Goal: Feedback & Contribution: Submit feedback/report problem

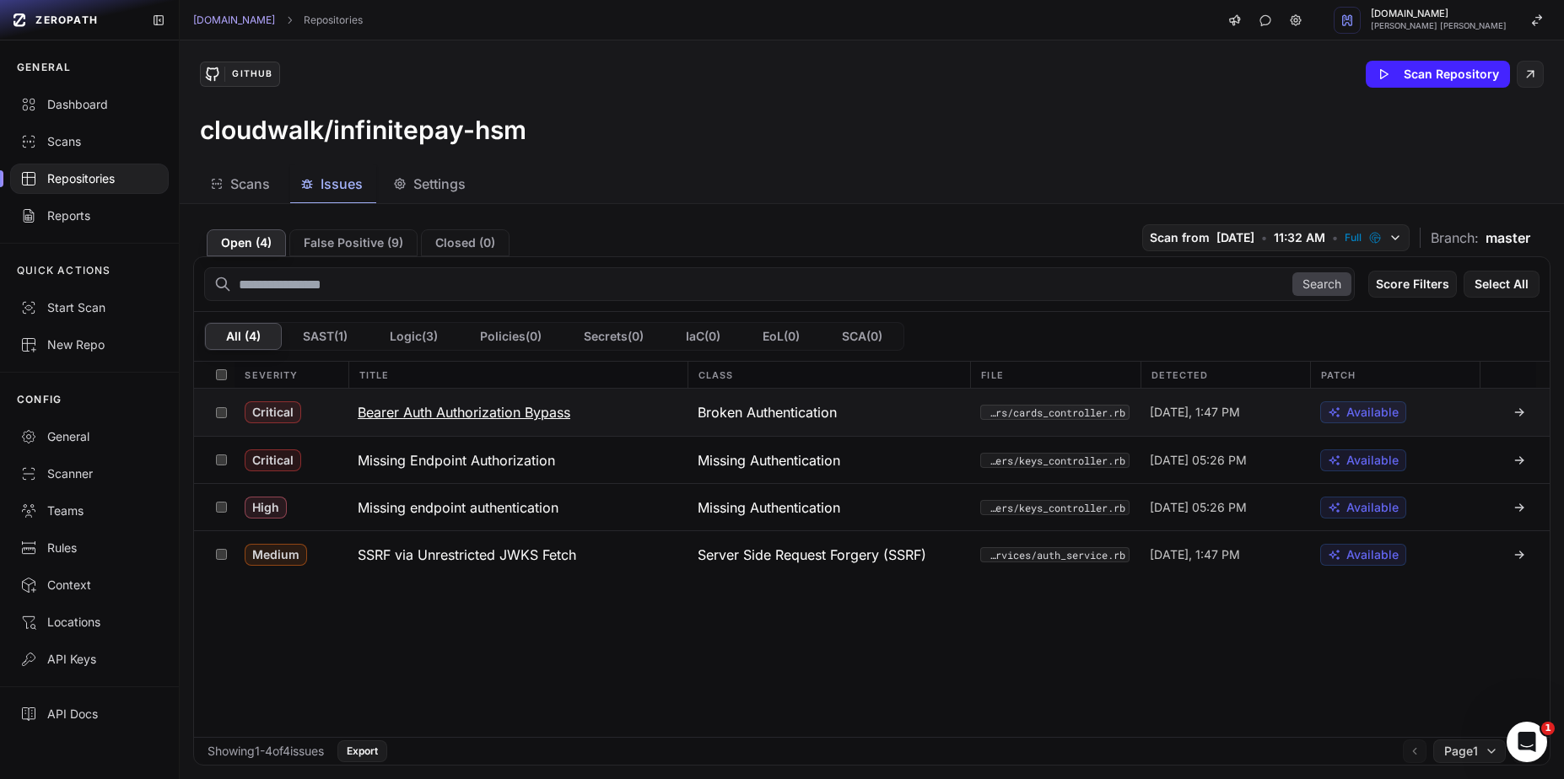
click at [532, 418] on h3 "Bearer Auth Authorization Bypass" at bounding box center [464, 412] width 213 height 20
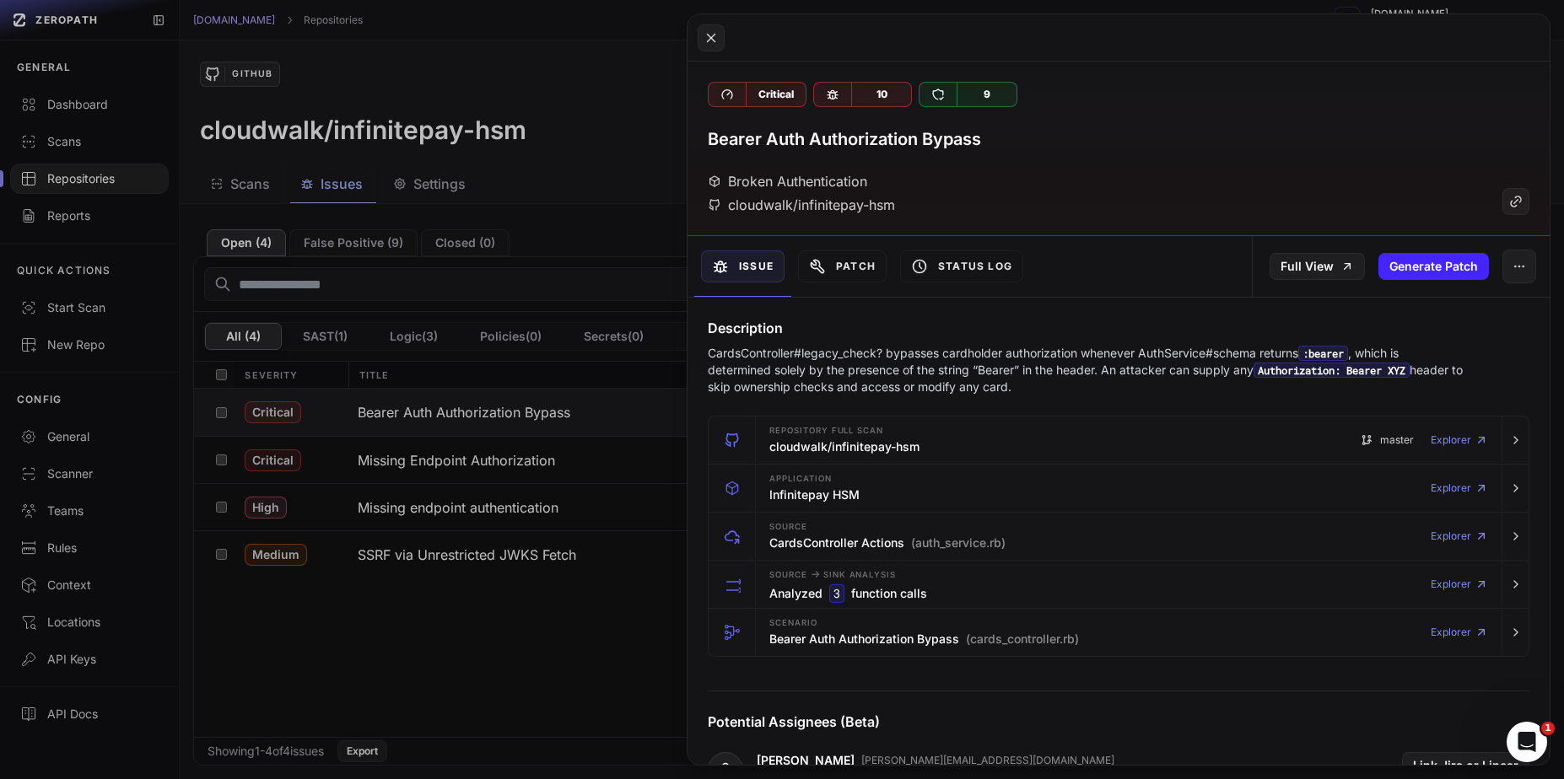
click at [726, 353] on p "CardsController#legacy_check? bypasses cardholder authorization whenever AuthSe…" at bounding box center [1086, 370] width 756 height 51
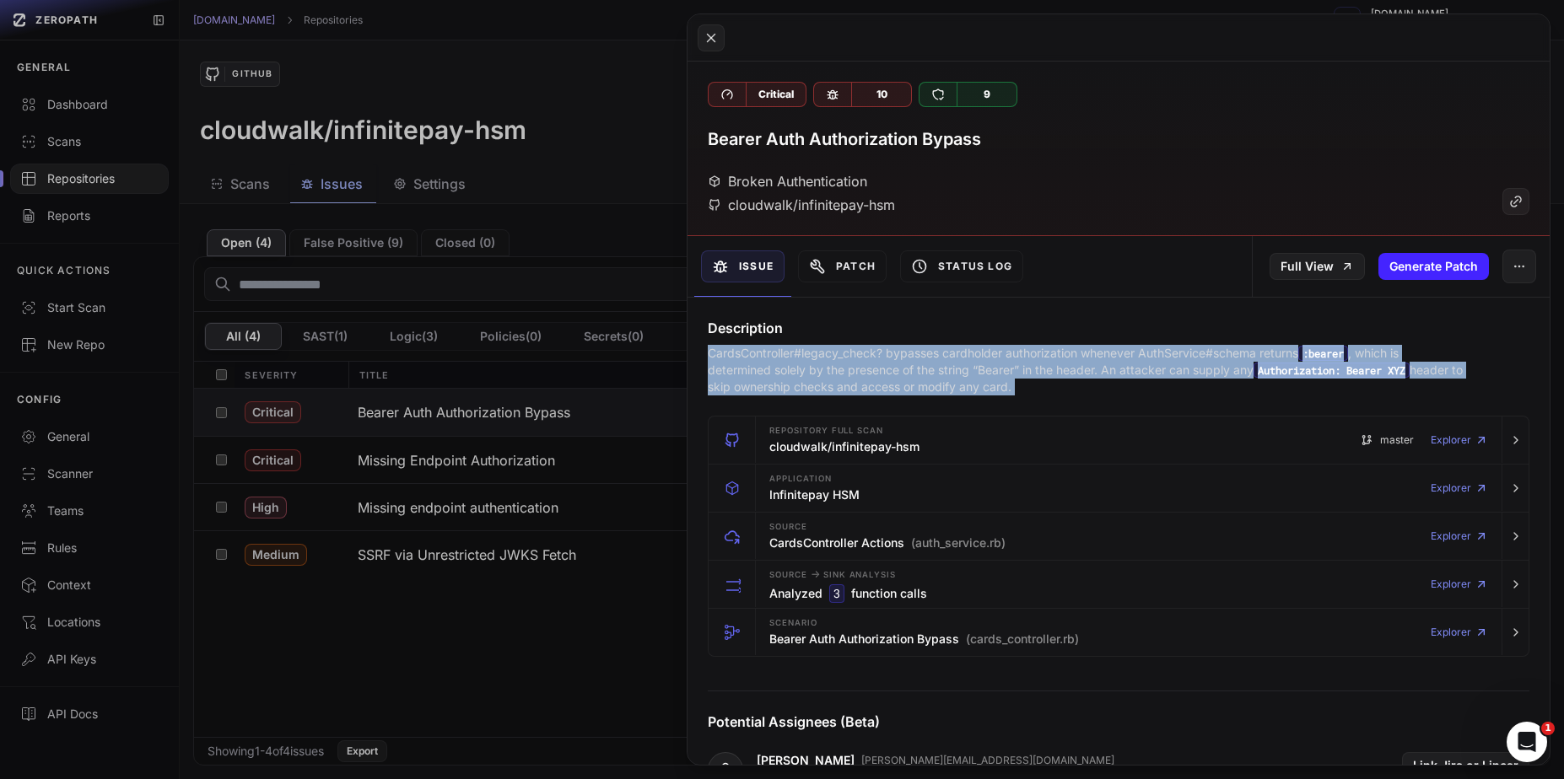
drag, startPoint x: 726, startPoint y: 353, endPoint x: 1106, endPoint y: 387, distance: 381.2
click at [1106, 387] on p "CardsController#legacy_check? bypasses cardholder authorization whenever AuthSe…" at bounding box center [1086, 370] width 756 height 51
click at [742, 358] on p "CardsController#legacy_check? bypasses cardholder authorization whenever AuthSe…" at bounding box center [1086, 370] width 756 height 51
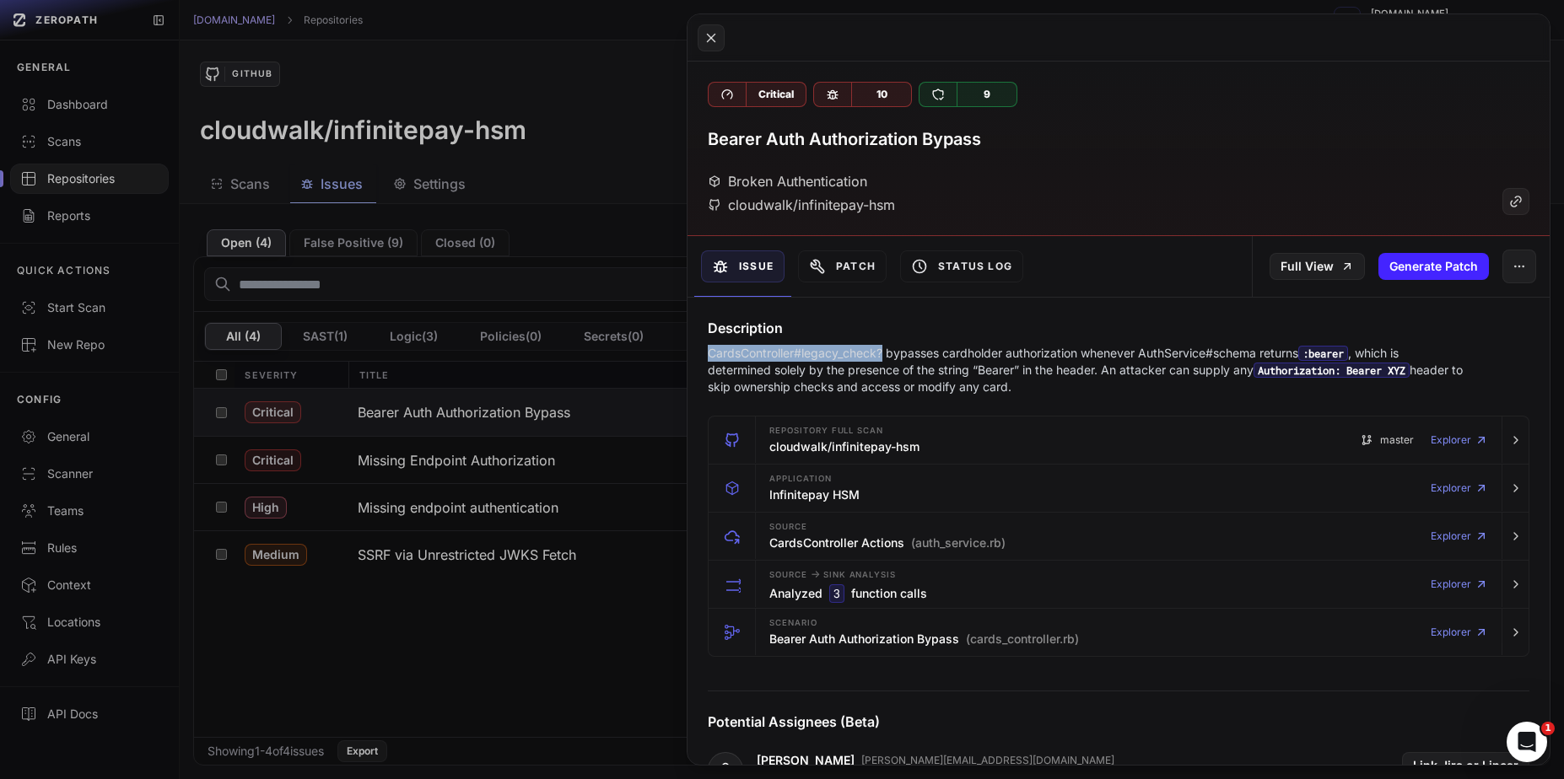
drag, startPoint x: 742, startPoint y: 358, endPoint x: 880, endPoint y: 354, distance: 137.5
click at [880, 354] on p "CardsController#legacy_check? bypasses cardholder authorization whenever AuthSe…" at bounding box center [1086, 370] width 756 height 51
click at [1410, 375] on code "Authorization: Bearer XYZ" at bounding box center [1332, 370] width 156 height 15
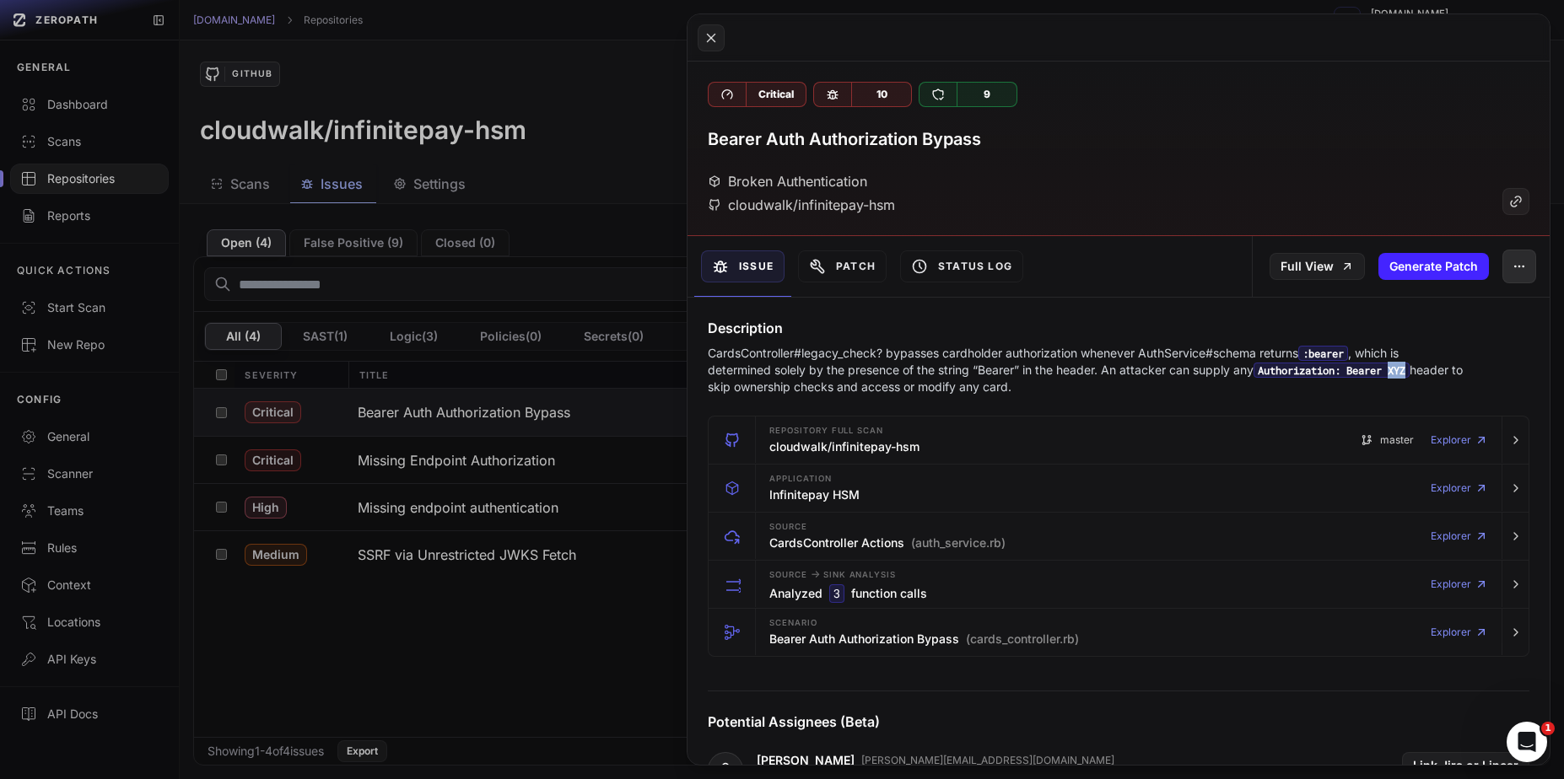
click at [1518, 262] on button "button" at bounding box center [1519, 267] width 34 height 34
click at [1424, 299] on div "False Positive" at bounding box center [1429, 311] width 181 height 40
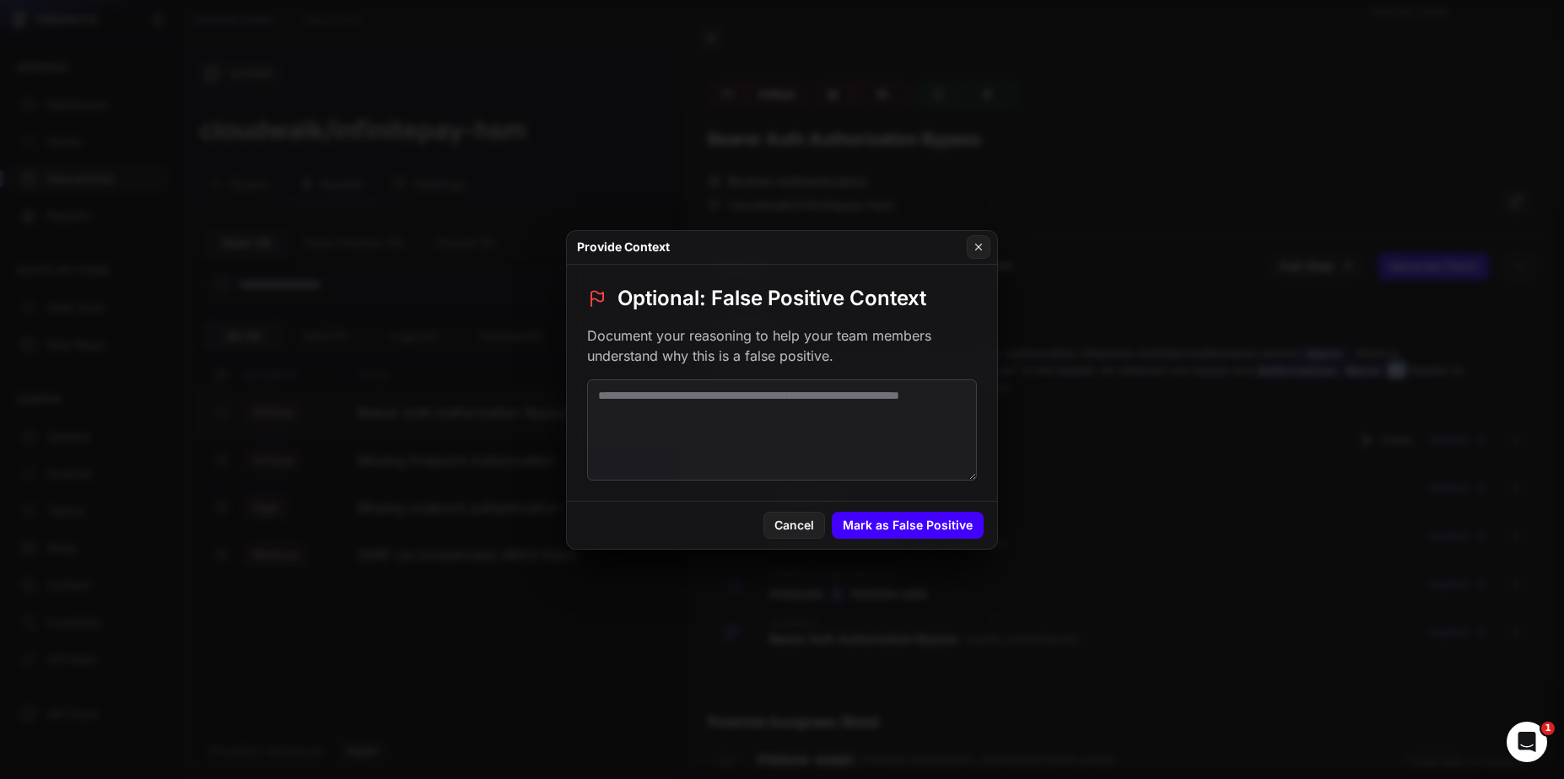
click at [941, 515] on button "Mark as False Positive" at bounding box center [908, 525] width 152 height 27
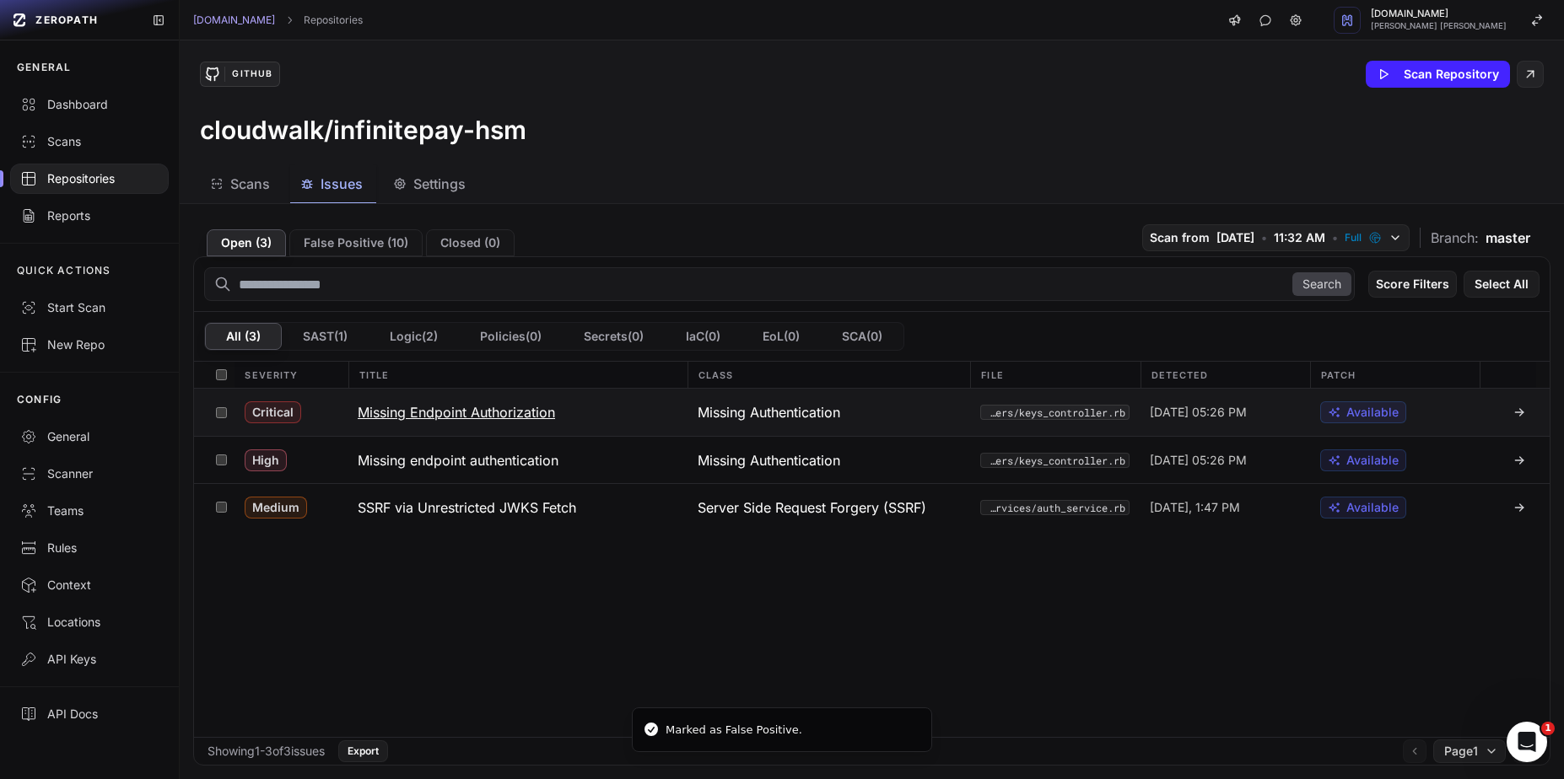
click at [520, 414] on h3 "Missing Endpoint Authorization" at bounding box center [456, 412] width 197 height 20
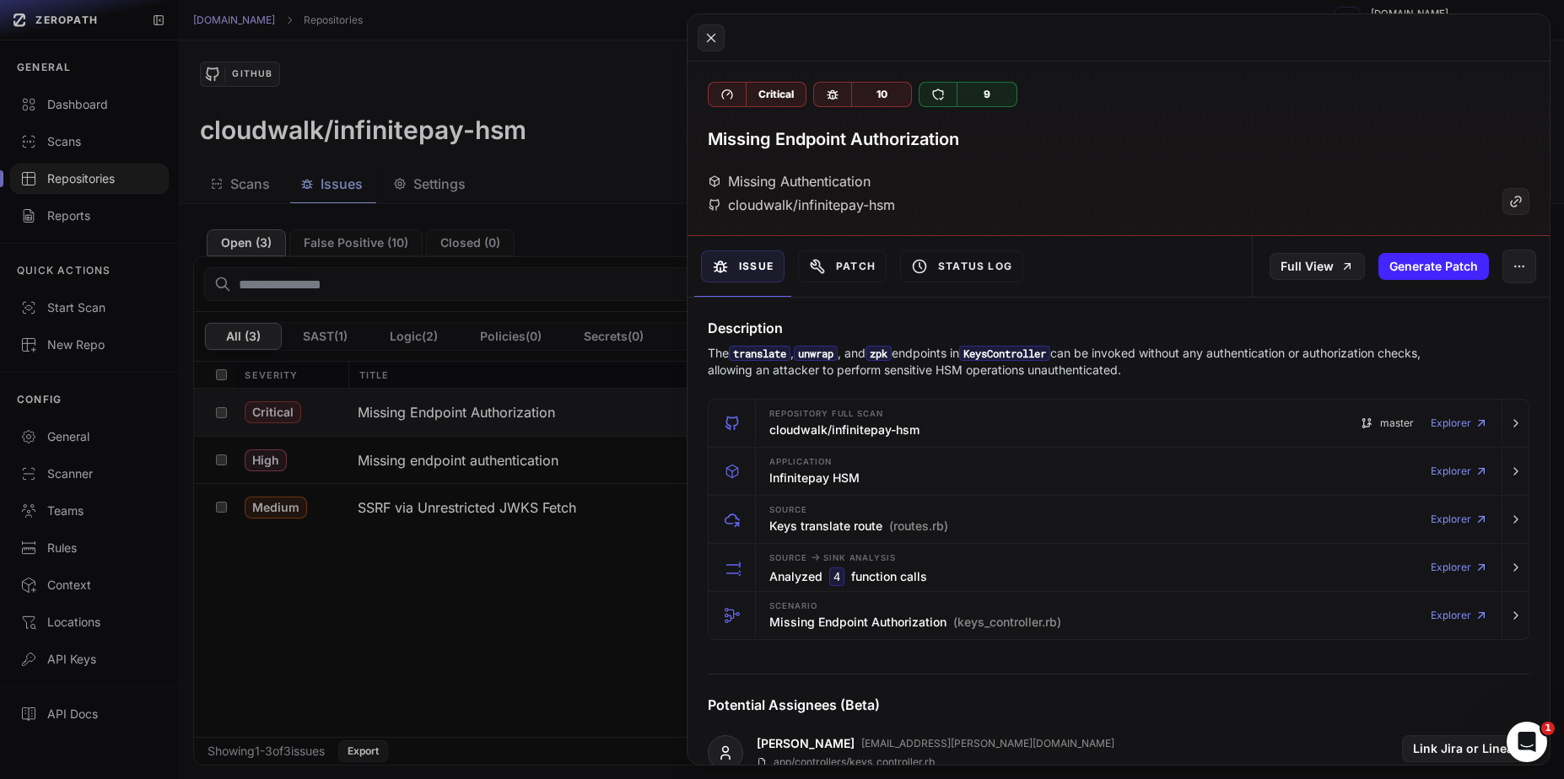
click at [547, 596] on button at bounding box center [782, 389] width 1564 height 779
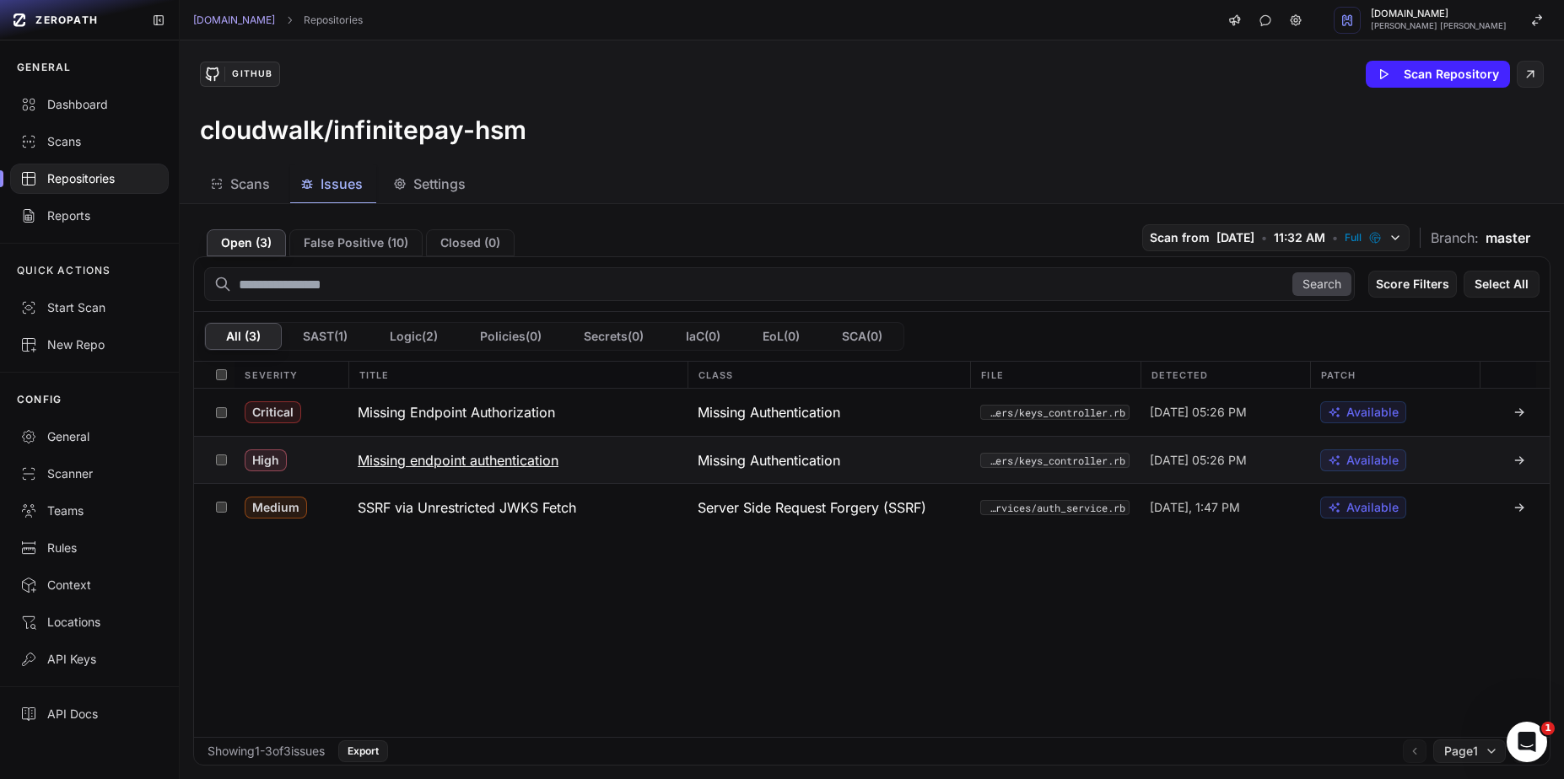
click at [493, 466] on h3 "Missing endpoint authentication" at bounding box center [458, 460] width 201 height 20
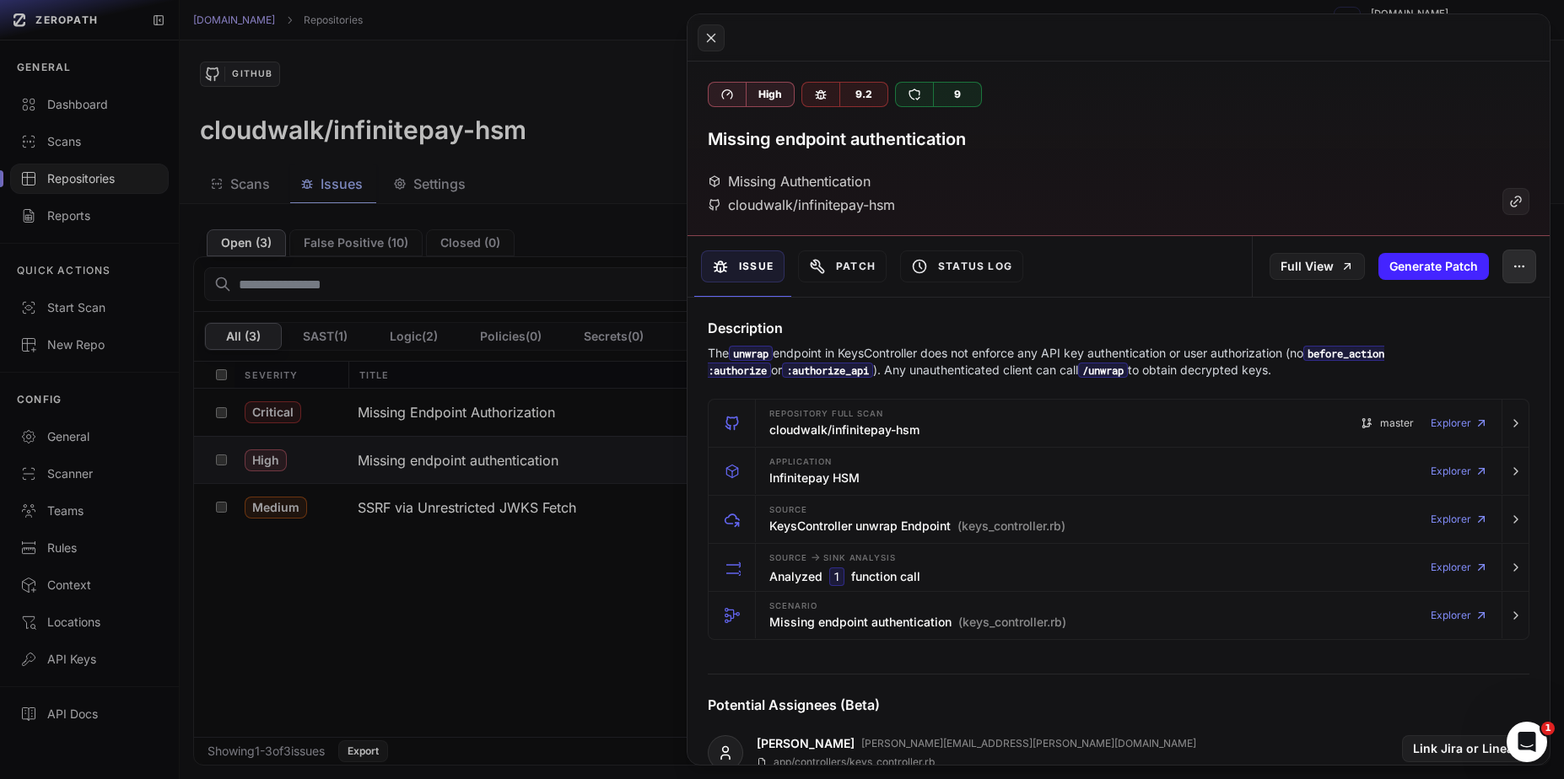
click at [1507, 276] on button "button" at bounding box center [1519, 267] width 34 height 34
click at [1199, 329] on h4 "Description" at bounding box center [1119, 328] width 822 height 20
click at [1513, 265] on icon "button" at bounding box center [1519, 266] width 13 height 13
click at [1357, 318] on icon at bounding box center [1360, 311] width 17 height 17
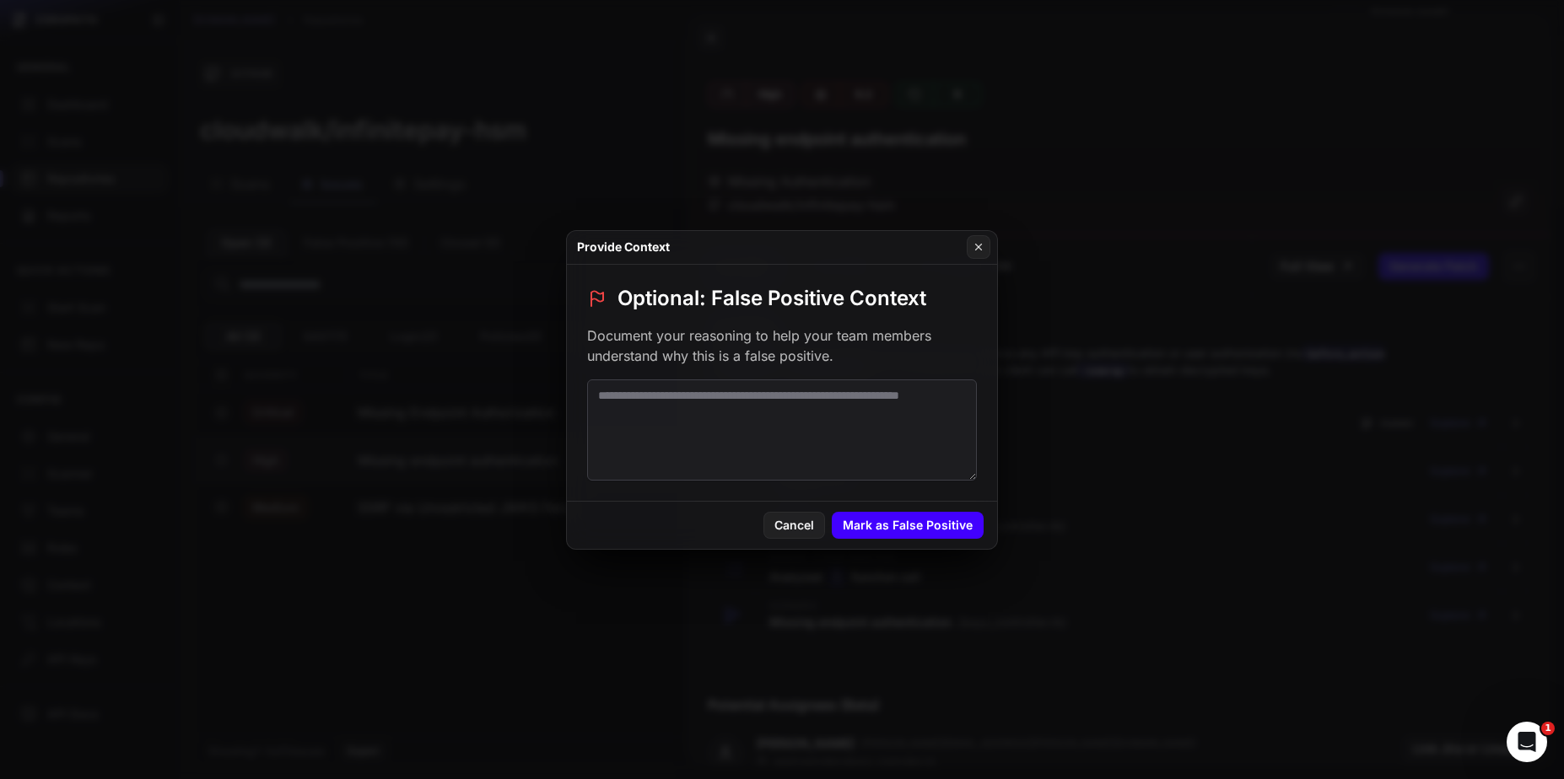
click at [916, 533] on button "Mark as False Positive" at bounding box center [908, 525] width 152 height 27
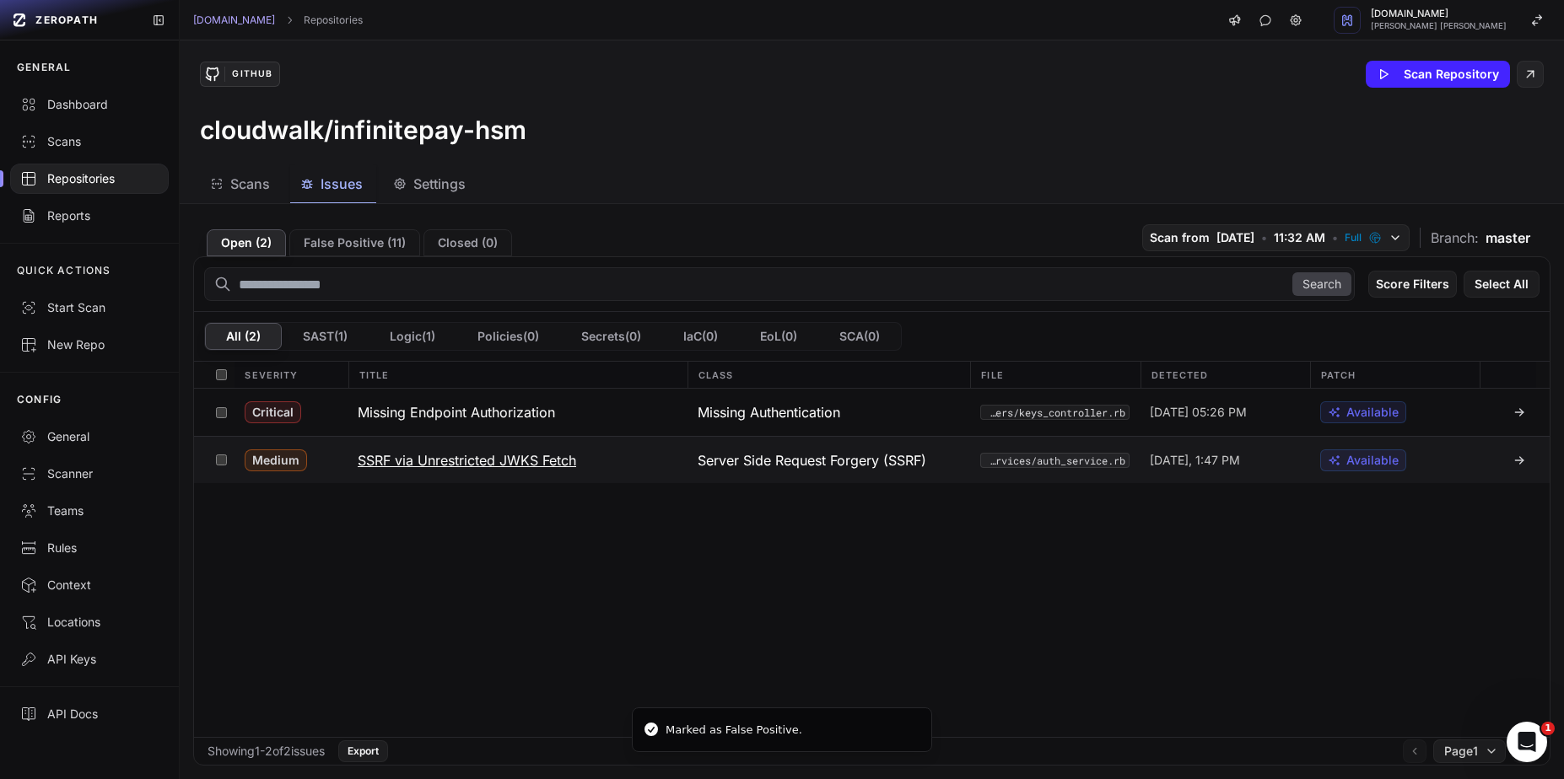
click at [490, 453] on h3 "SSRF via Unrestricted JWKS Fetch" at bounding box center [467, 460] width 218 height 20
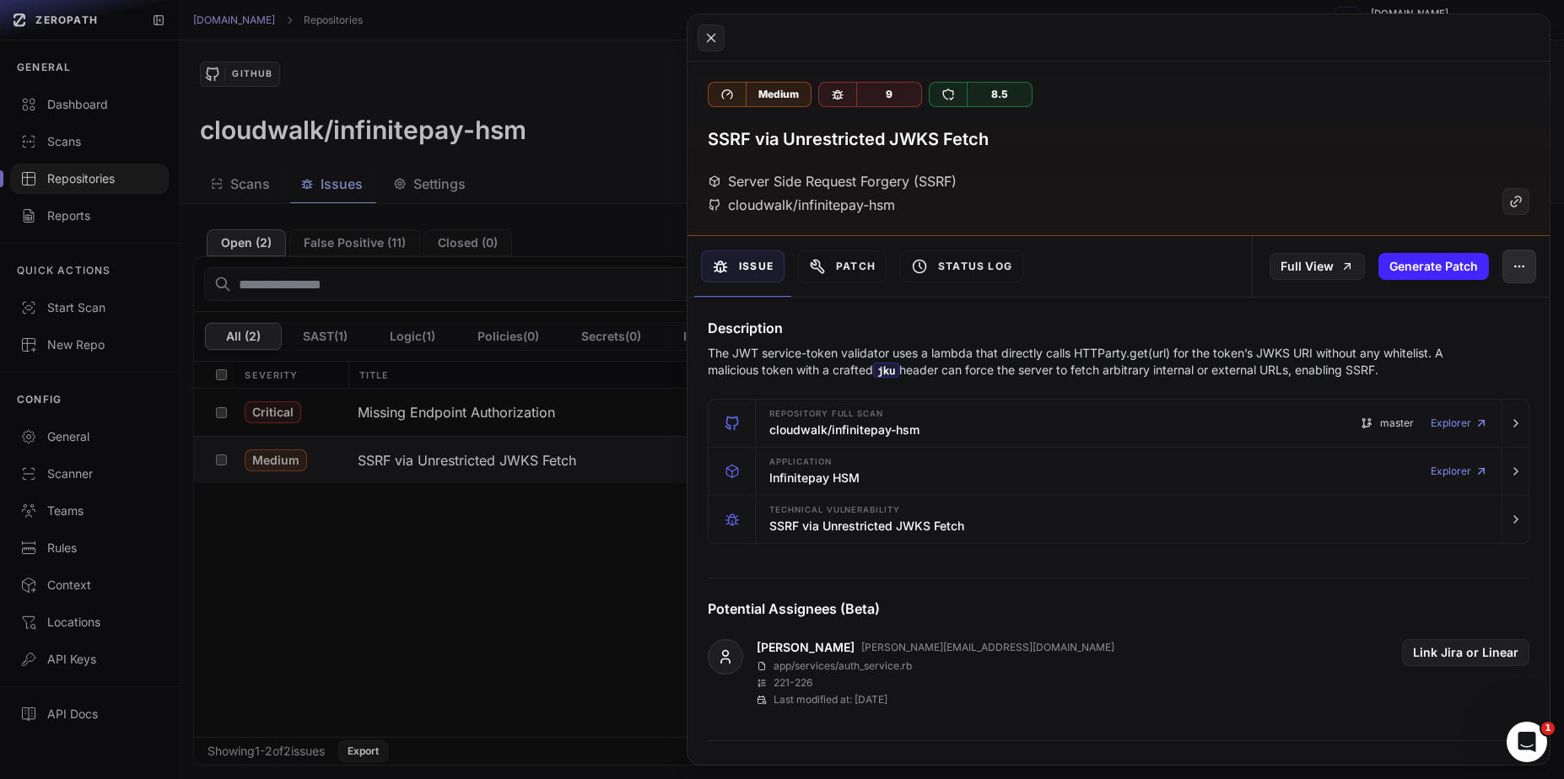
click at [1513, 272] on icon "button" at bounding box center [1519, 266] width 13 height 13
click at [1425, 295] on div "False Positive" at bounding box center [1429, 311] width 181 height 40
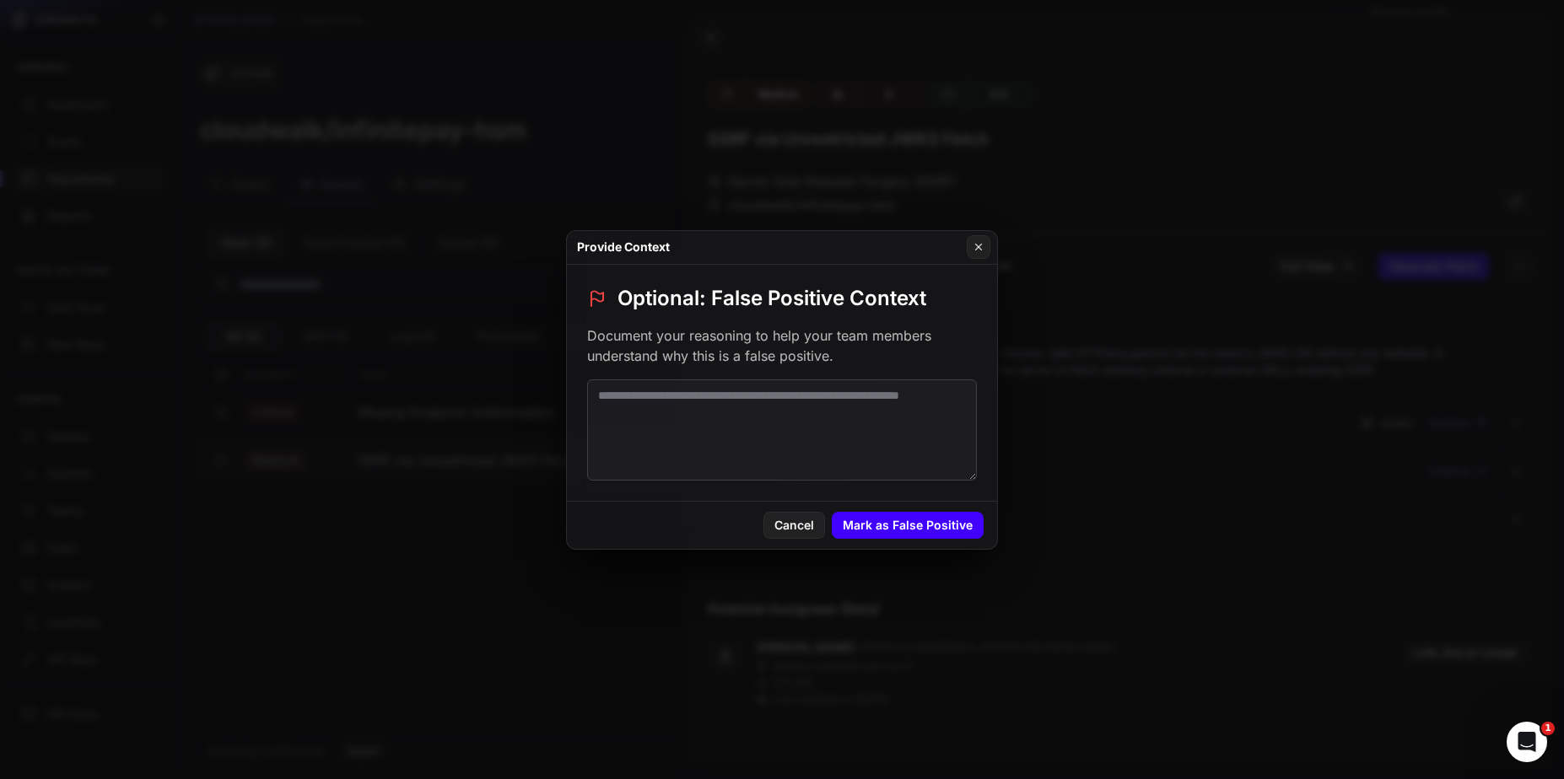
click at [901, 520] on button "Mark as False Positive" at bounding box center [908, 525] width 152 height 27
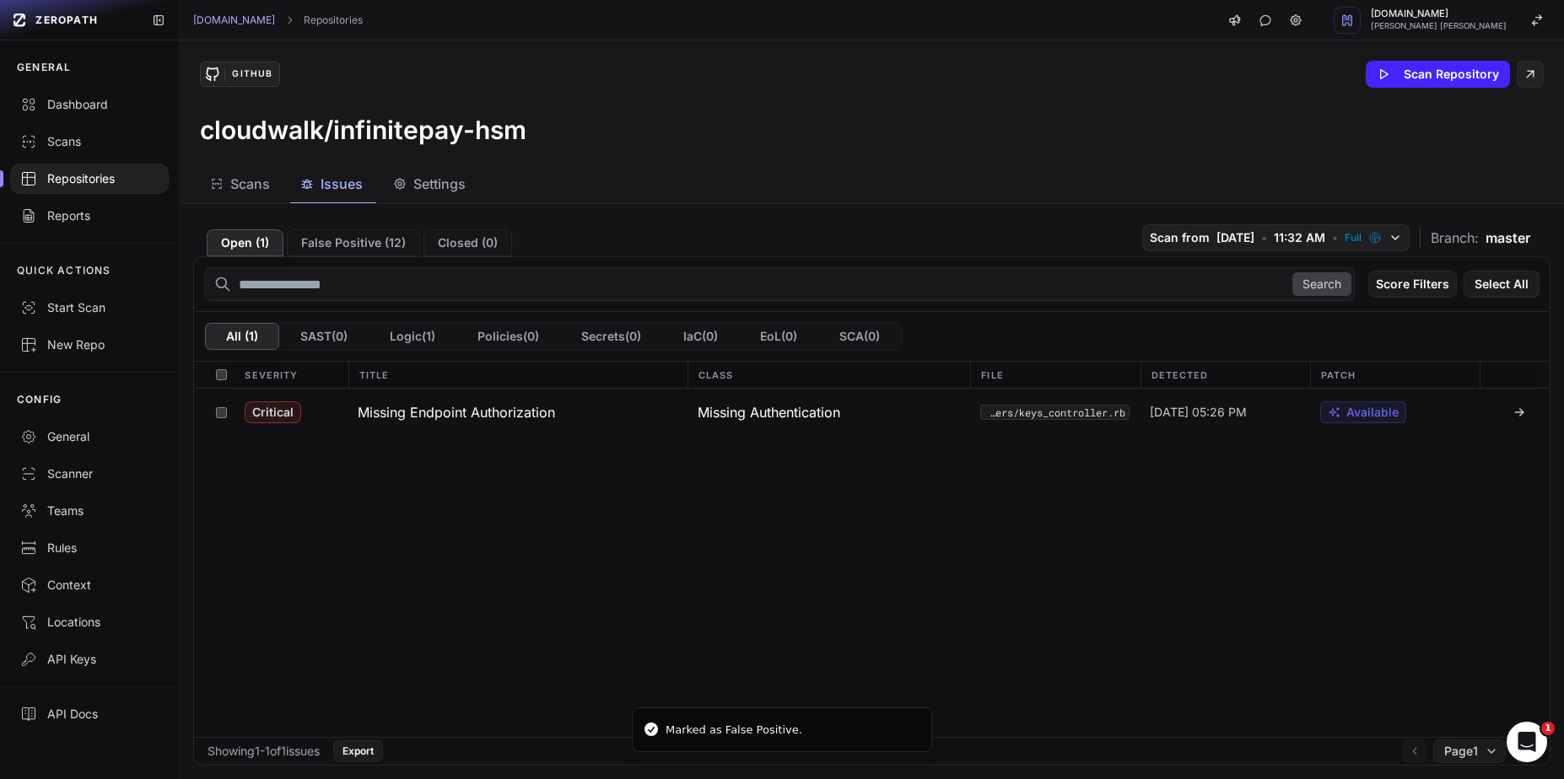
click at [96, 170] on div "Repositories" at bounding box center [89, 178] width 138 height 17
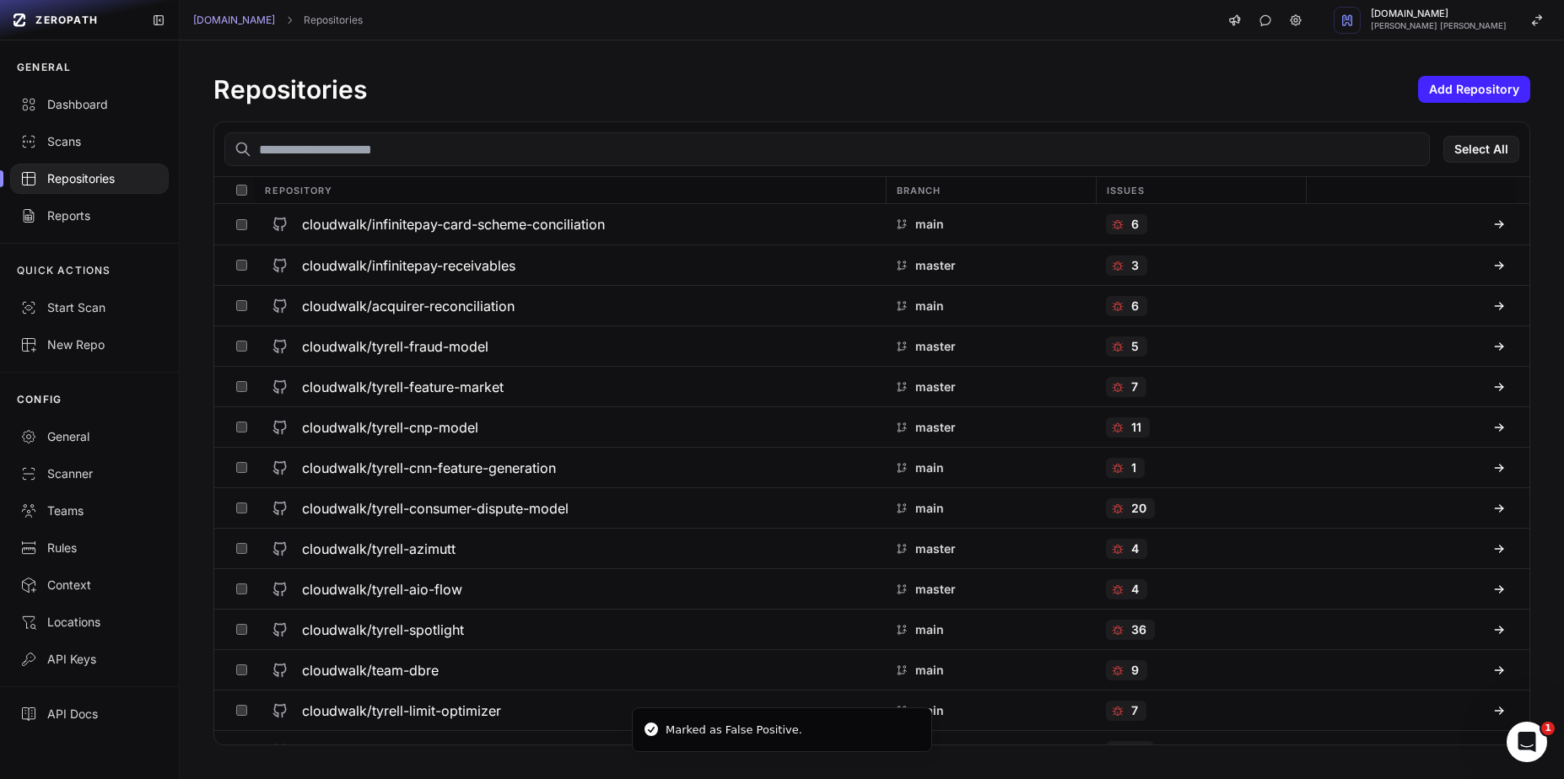
click at [515, 144] on input "text" at bounding box center [826, 149] width 1205 height 34
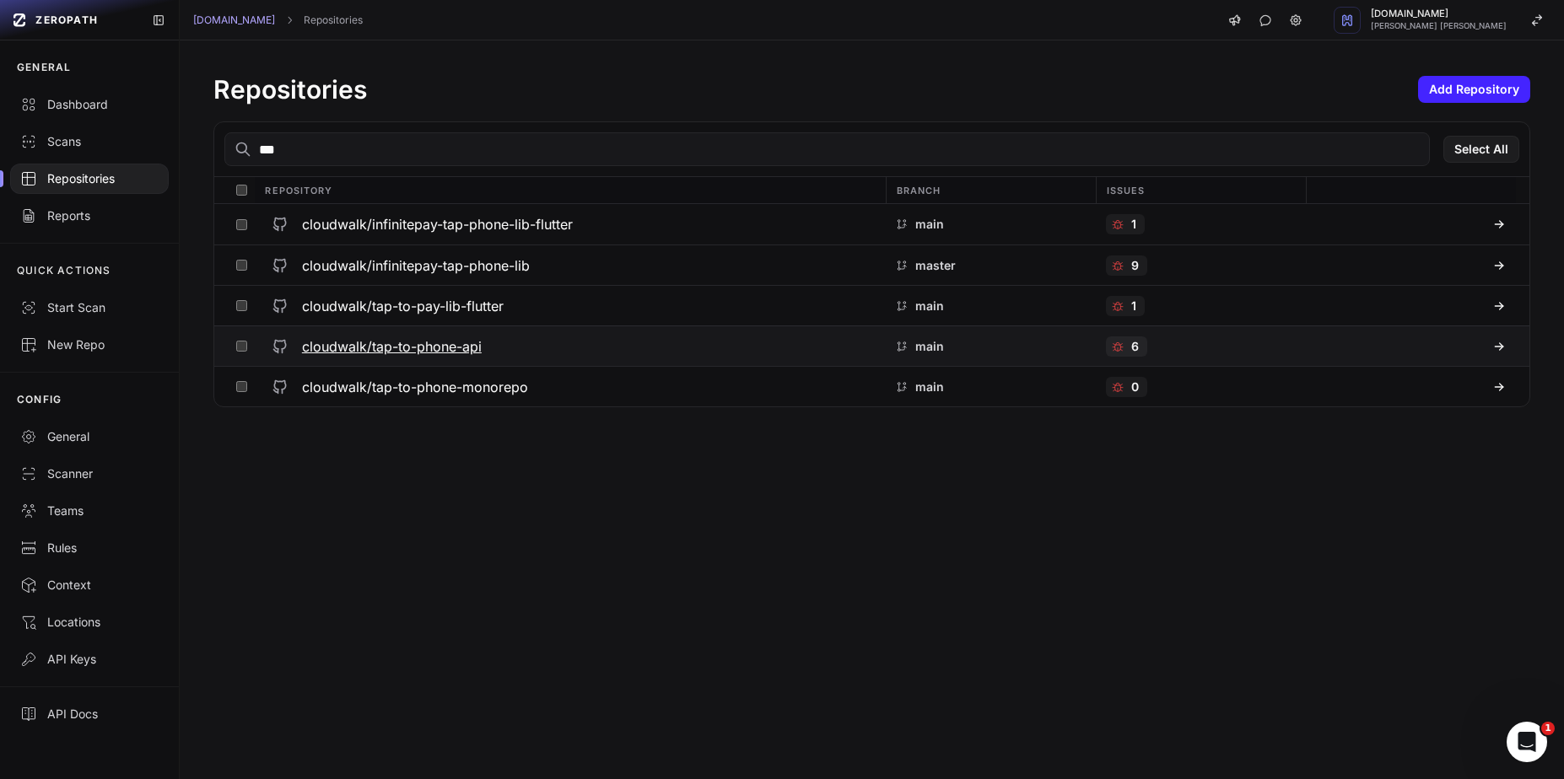
type input "***"
click at [444, 345] on h3 "cloudwalk/tap-to-phone-api" at bounding box center [392, 347] width 180 height 20
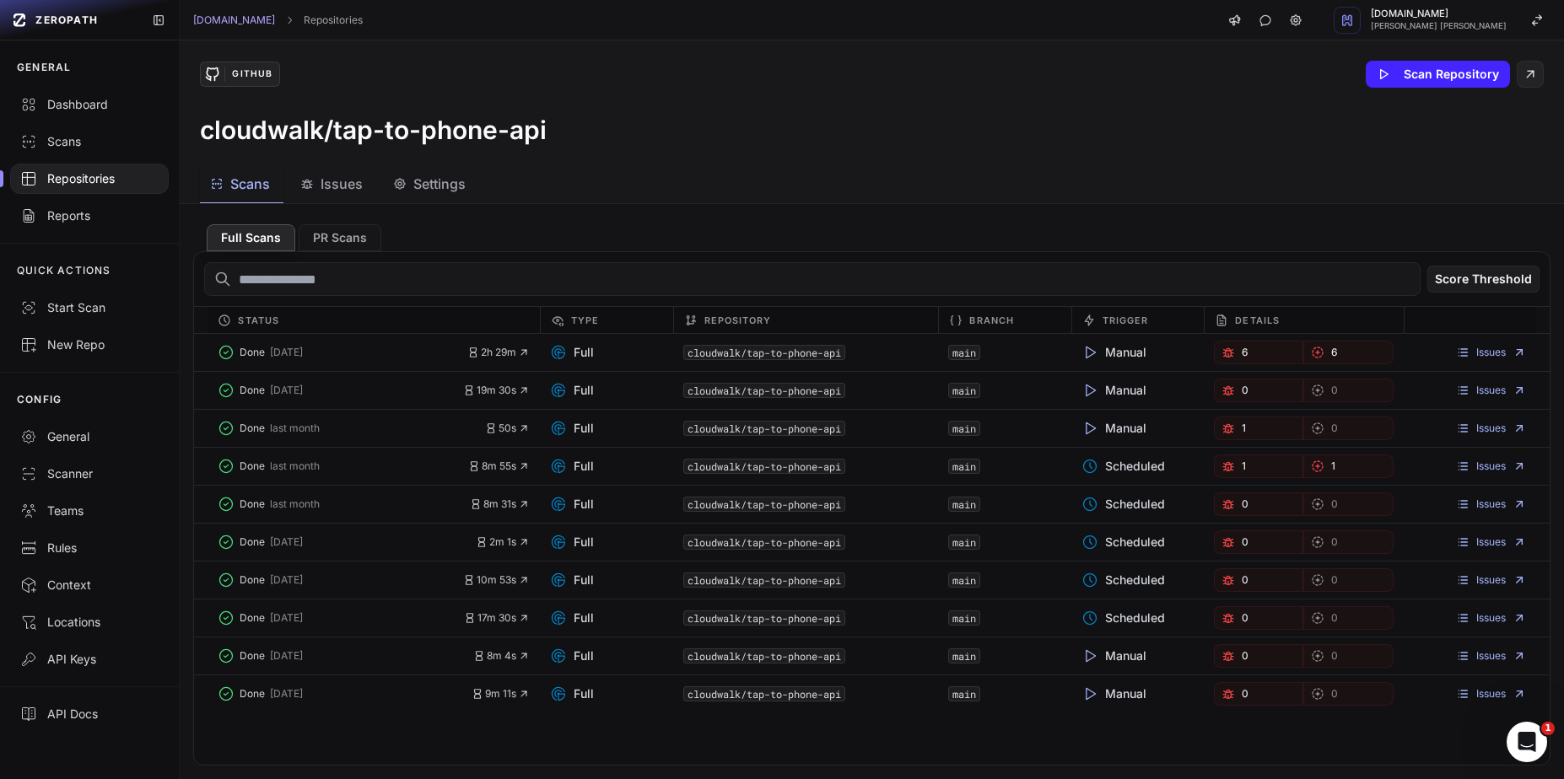
click at [335, 187] on span "Issues" at bounding box center [342, 184] width 42 height 20
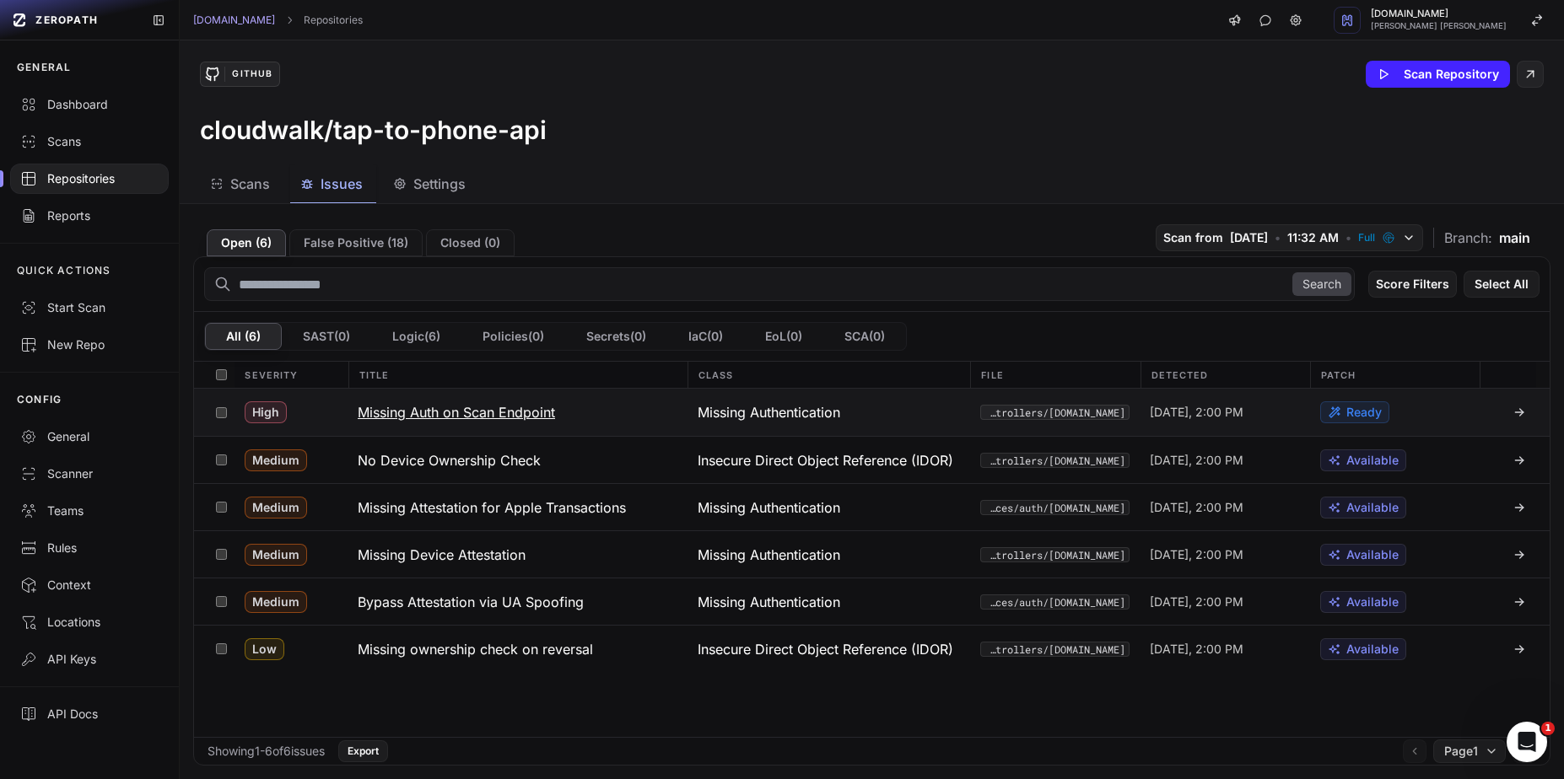
click at [476, 407] on h3 "Missing Auth on Scan Endpoint" at bounding box center [456, 412] width 197 height 20
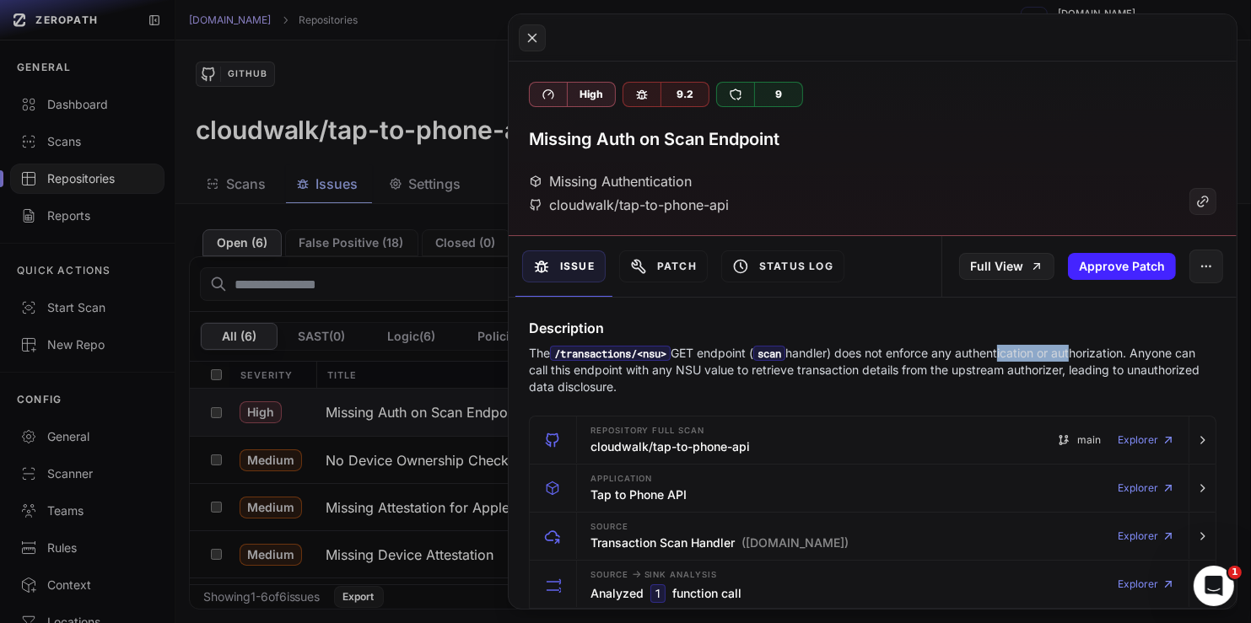
drag, startPoint x: 1012, startPoint y: 355, endPoint x: 1090, endPoint y: 353, distance: 77.6
click at [1090, 353] on p "The /transactions/<nsu> GET endpoint ( scan handler) does not enforce any authe…" at bounding box center [873, 370] width 688 height 51
click at [1102, 353] on p "The /transactions/<nsu> GET endpoint ( scan handler) does not enforce any authe…" at bounding box center [873, 370] width 688 height 51
click at [534, 348] on p "The /transactions/<nsu> GET endpoint ( scan handler) does not enforce any authe…" at bounding box center [873, 370] width 688 height 51
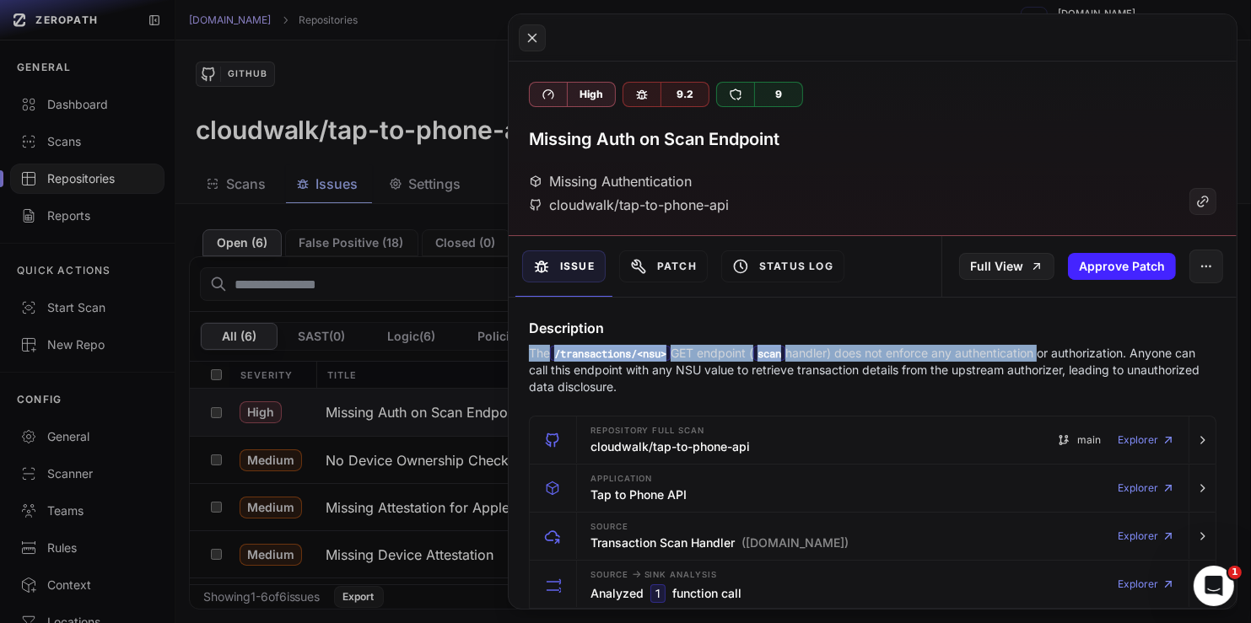
drag, startPoint x: 534, startPoint y: 348, endPoint x: 990, endPoint y: 356, distance: 456.4
click at [990, 356] on p "The /transactions/<nsu> GET endpoint ( scan handler) does not enforce any authe…" at bounding box center [873, 370] width 688 height 51
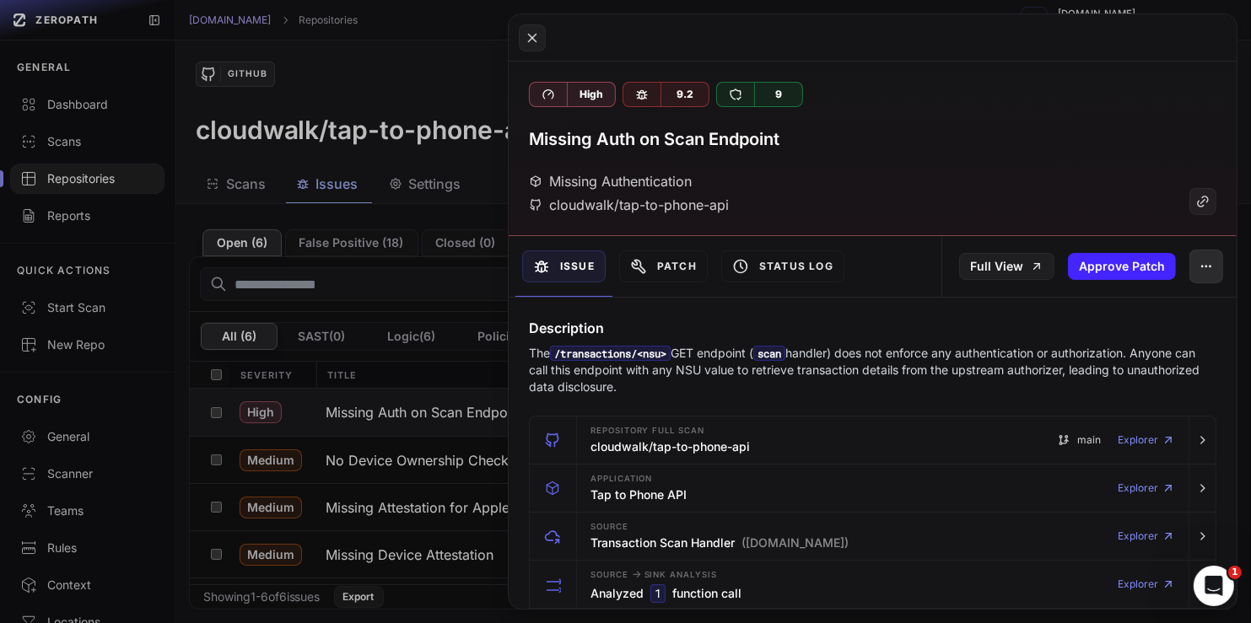
click at [1198, 273] on button "button" at bounding box center [1206, 267] width 34 height 34
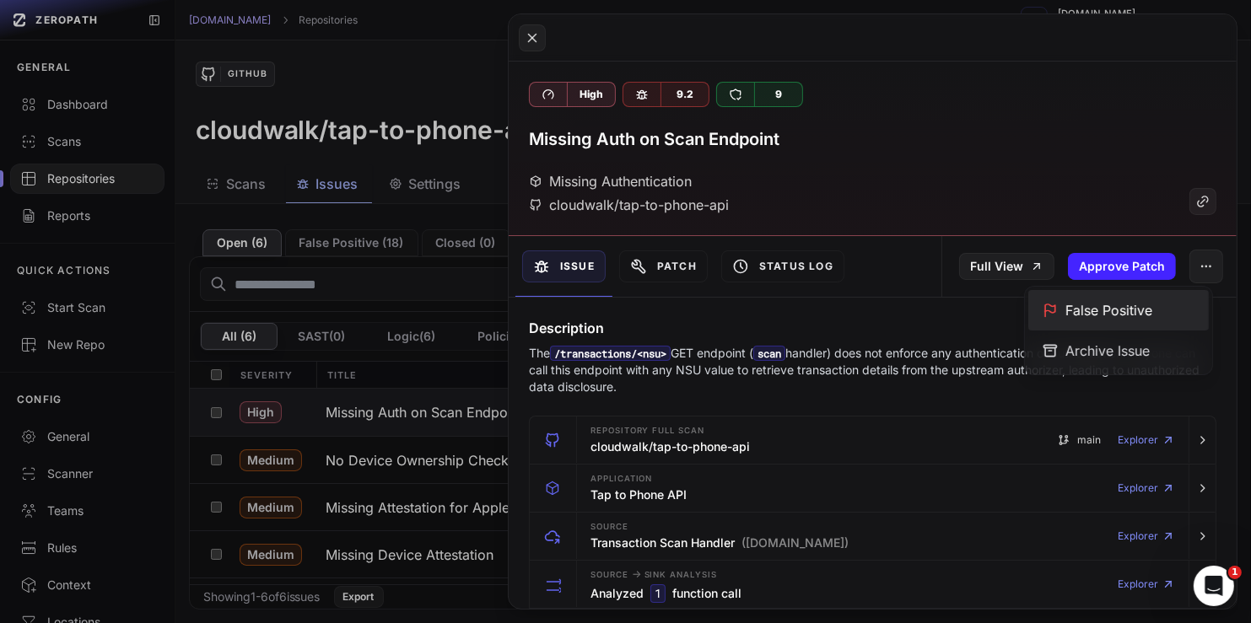
click at [1112, 306] on div "False Positive" at bounding box center [1118, 310] width 181 height 40
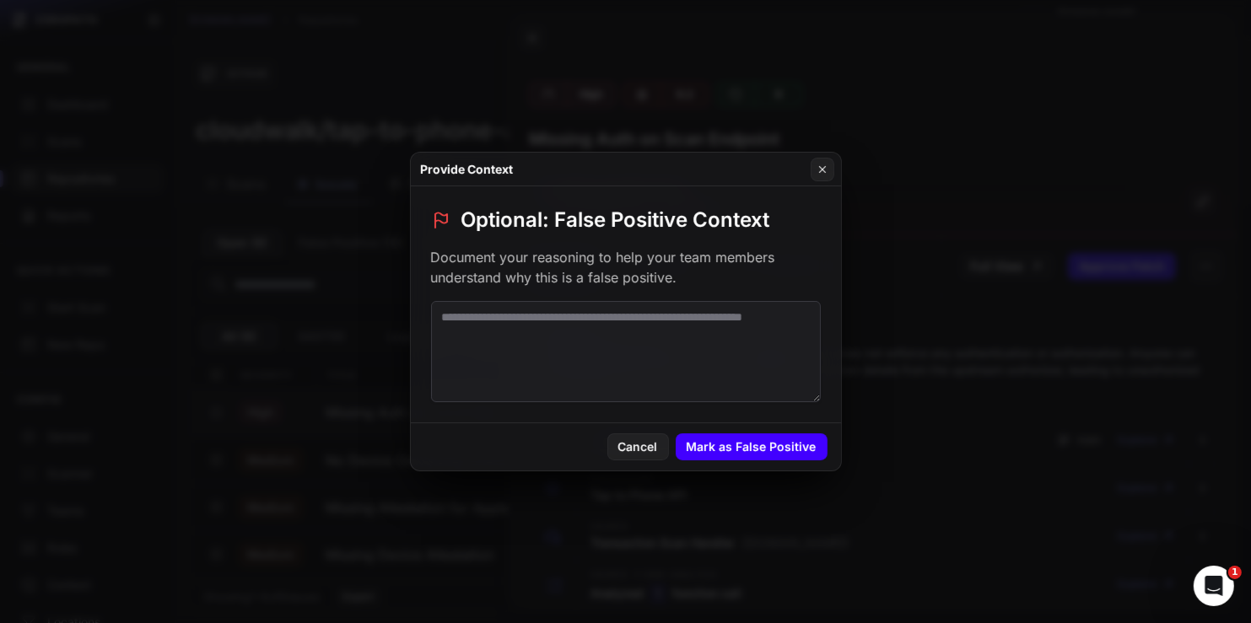
click at [761, 440] on button "Mark as False Positive" at bounding box center [752, 447] width 152 height 27
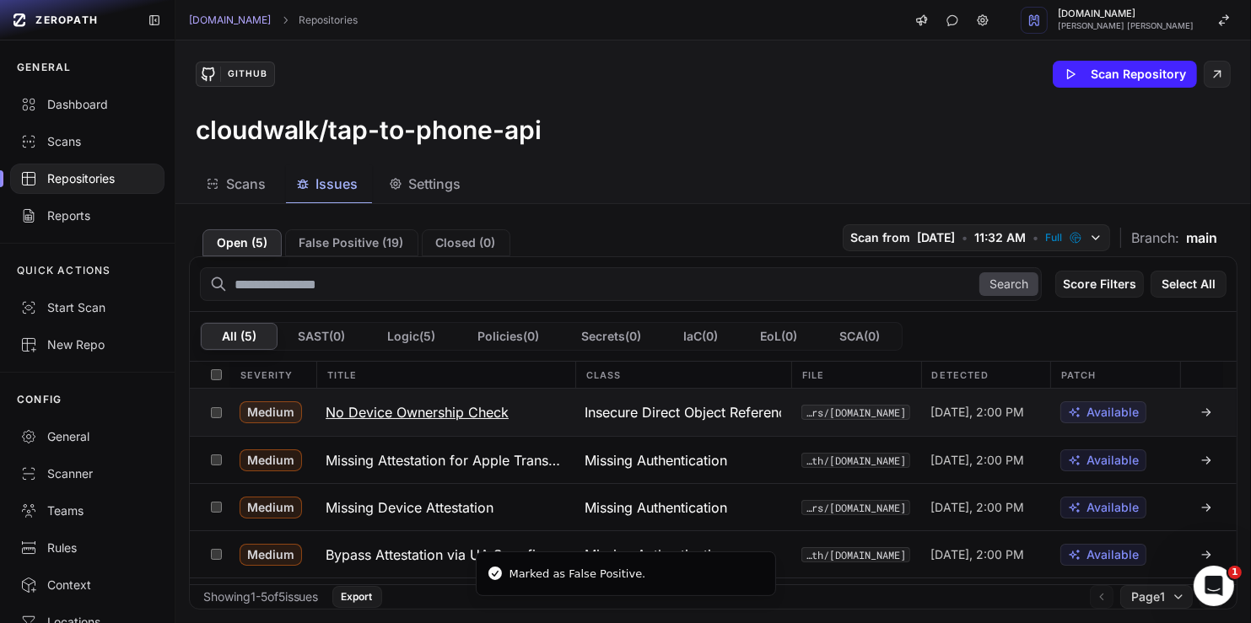
click at [445, 414] on h3 "No Device Ownership Check" at bounding box center [417, 412] width 183 height 20
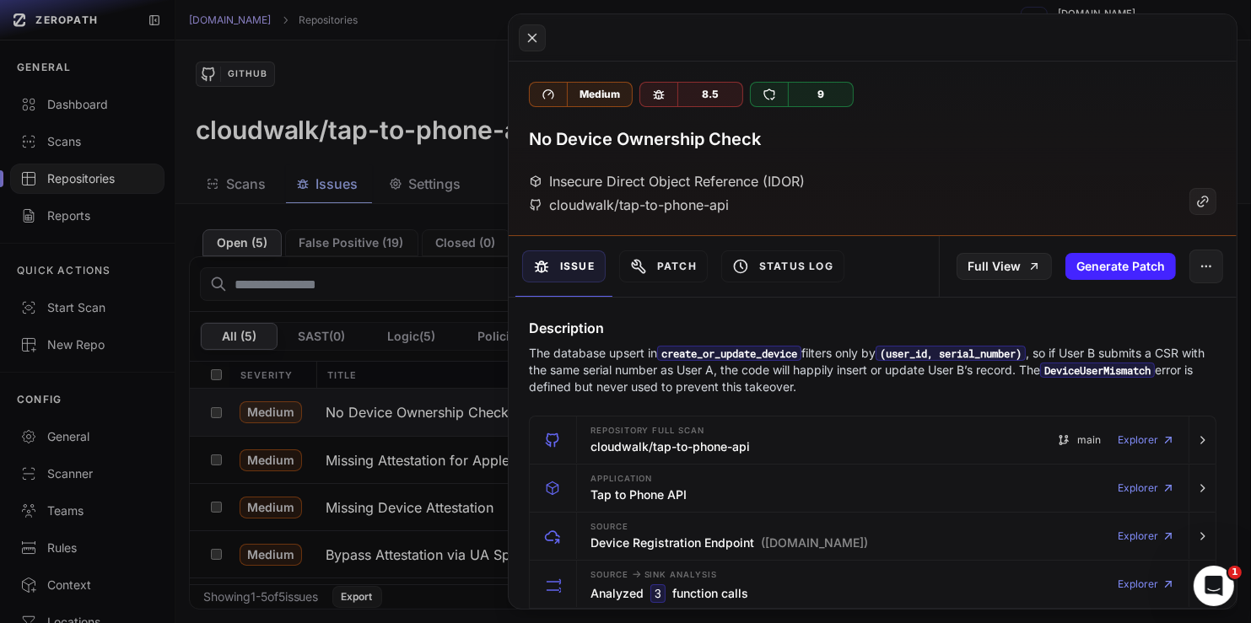
click at [896, 381] on p "The database upsert in create_or_update_device filters only by (user_id, serial…" at bounding box center [873, 370] width 688 height 51
click at [731, 348] on code "create_or_update_device" at bounding box center [729, 353] width 144 height 15
click at [1190, 357] on p "The database upsert in create_or_update_device filters only by (user_id, serial…" at bounding box center [873, 370] width 688 height 51
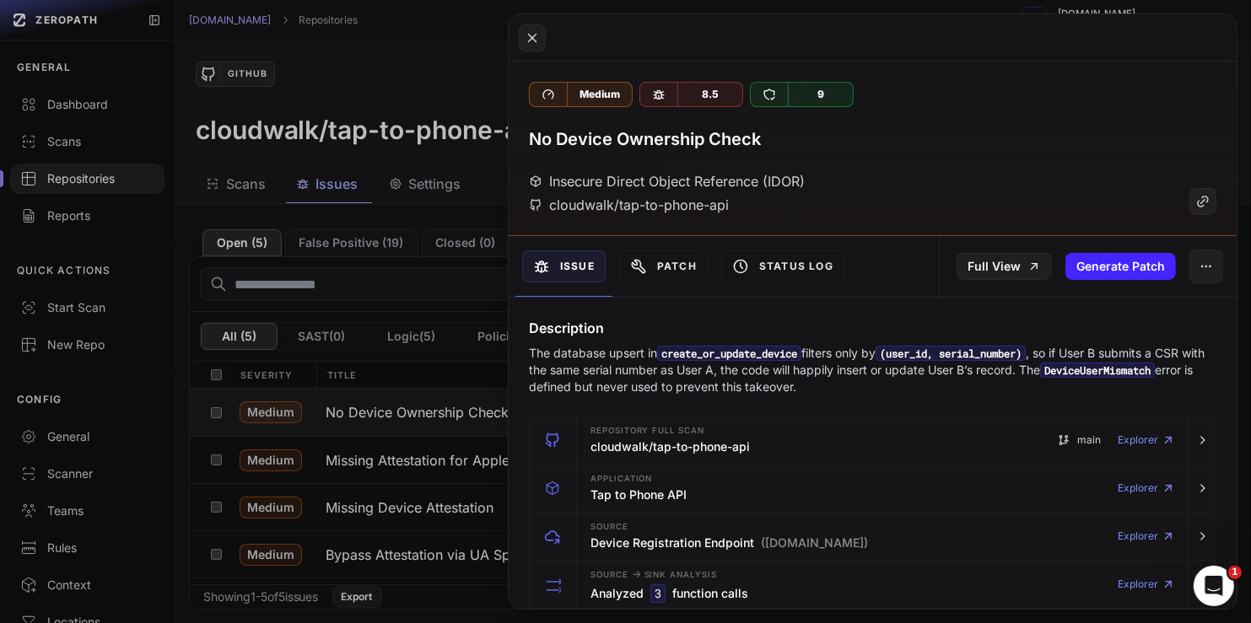
click at [919, 354] on code "(user_id, serial_number)" at bounding box center [951, 353] width 150 height 15
drag, startPoint x: 919, startPoint y: 354, endPoint x: 984, endPoint y: 360, distance: 66.1
click at [984, 360] on p "The database upsert in create_or_update_device filters only by (user_id, serial…" at bounding box center [873, 370] width 688 height 51
click at [1005, 351] on code "(user_id, serial_number)" at bounding box center [951, 353] width 150 height 15
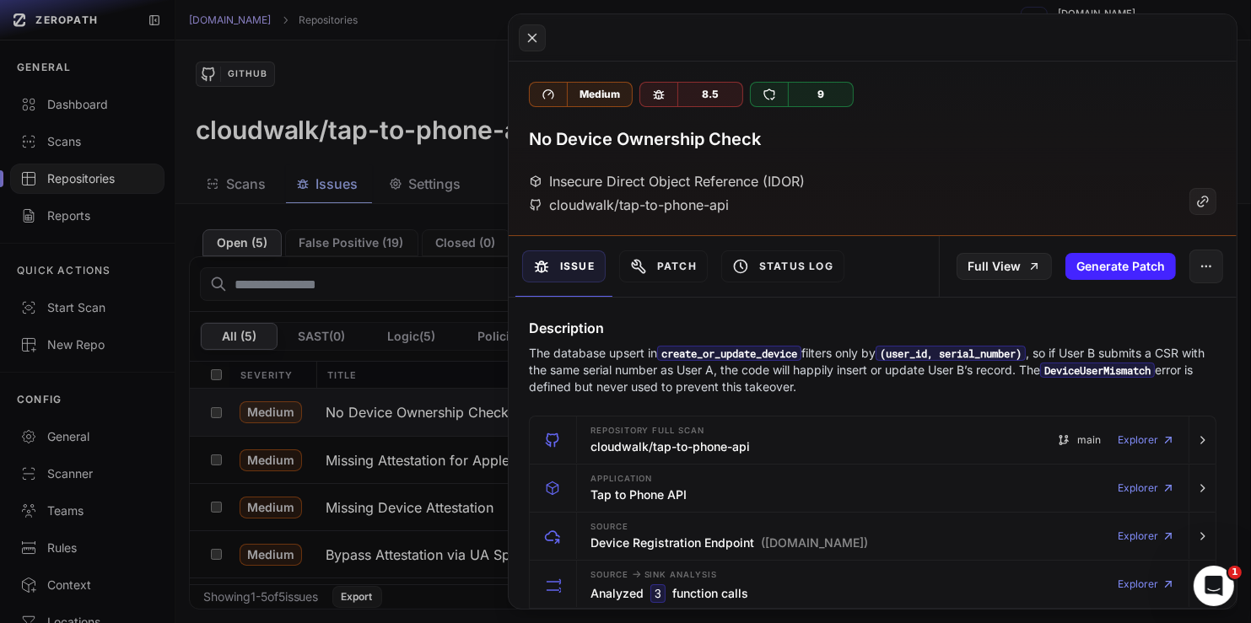
click at [928, 356] on code "(user_id, serial_number)" at bounding box center [951, 353] width 150 height 15
click at [984, 373] on p "The database upsert in create_or_update_device filters only by (user_id, serial…" at bounding box center [873, 370] width 688 height 51
click at [1200, 267] on icon "button" at bounding box center [1206, 266] width 13 height 13
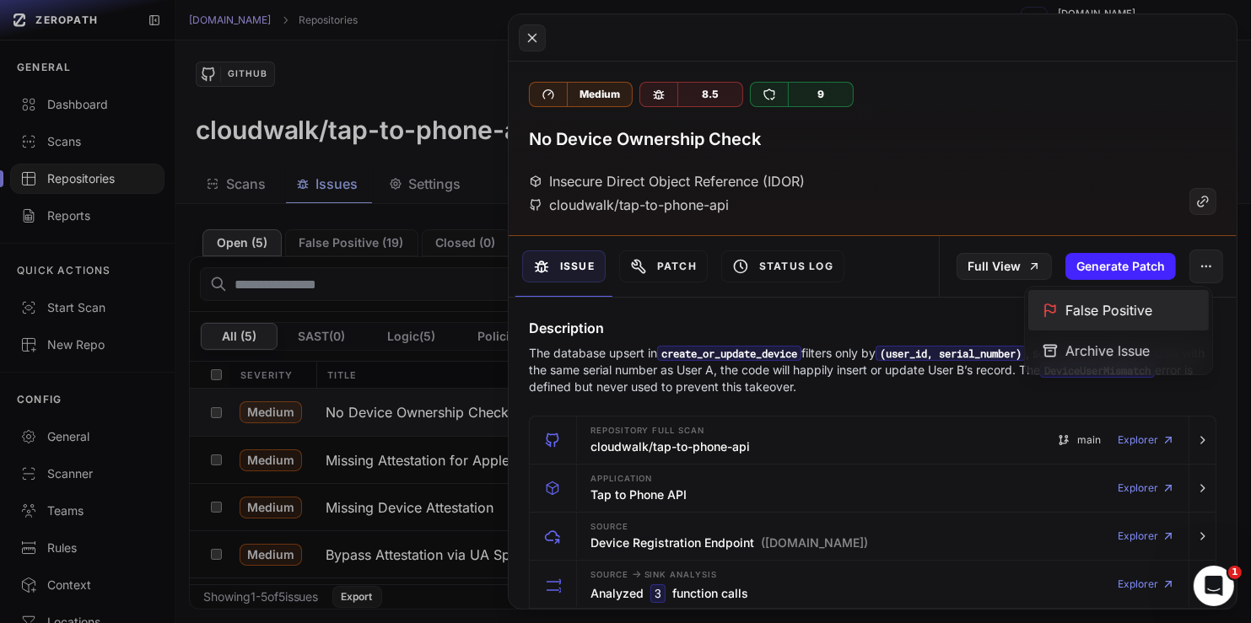
click at [1101, 310] on div "False Positive" at bounding box center [1118, 310] width 181 height 40
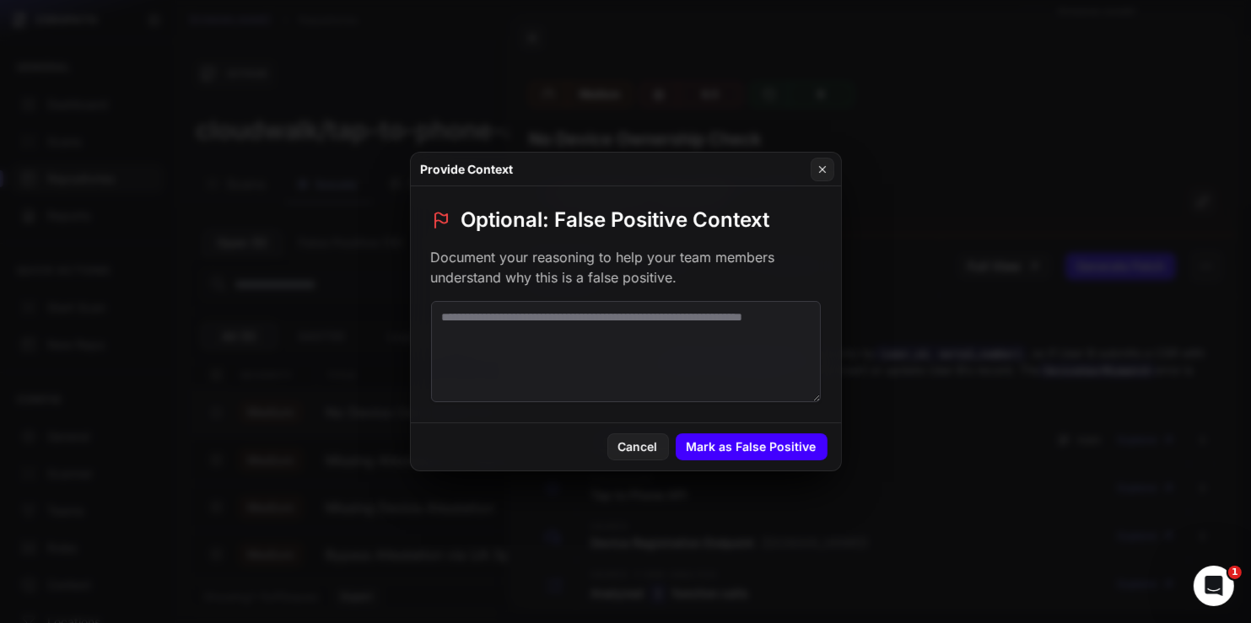
click at [763, 443] on button "Mark as False Positive" at bounding box center [752, 447] width 152 height 27
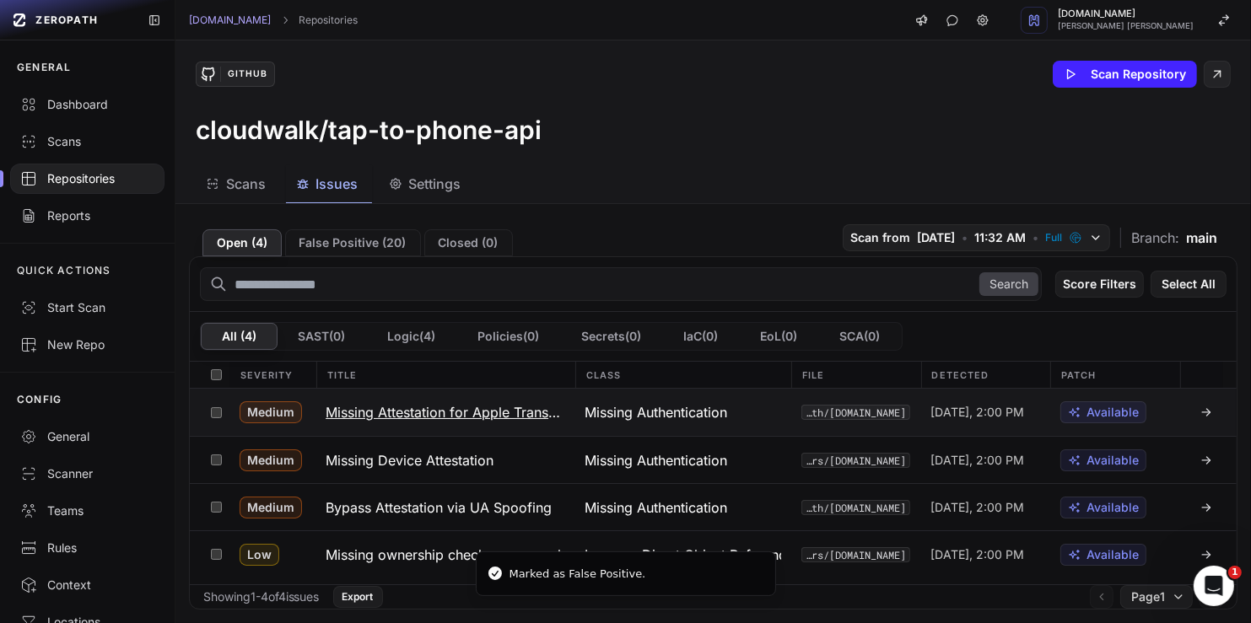
click at [499, 408] on h3 "Missing Attestation for Apple Transactions" at bounding box center [445, 412] width 239 height 20
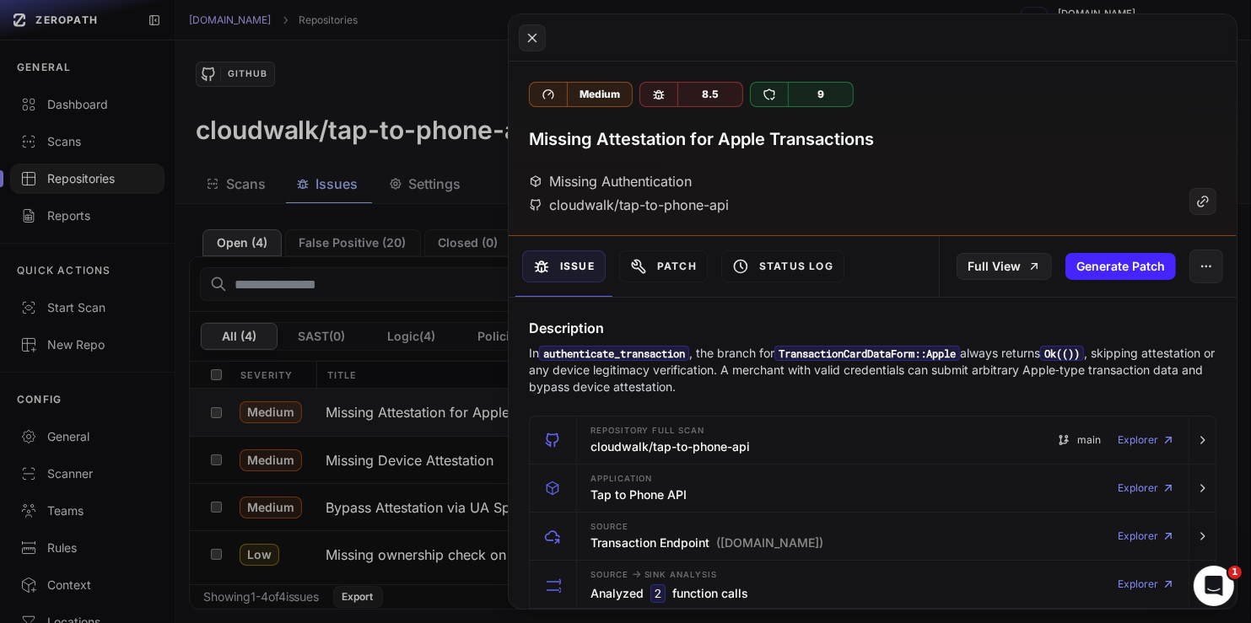
click at [940, 378] on p "In authenticate_transaction , the branch for TransactionCardDataForm::Apple alw…" at bounding box center [873, 370] width 688 height 51
click at [1200, 268] on icon "button" at bounding box center [1206, 266] width 13 height 13
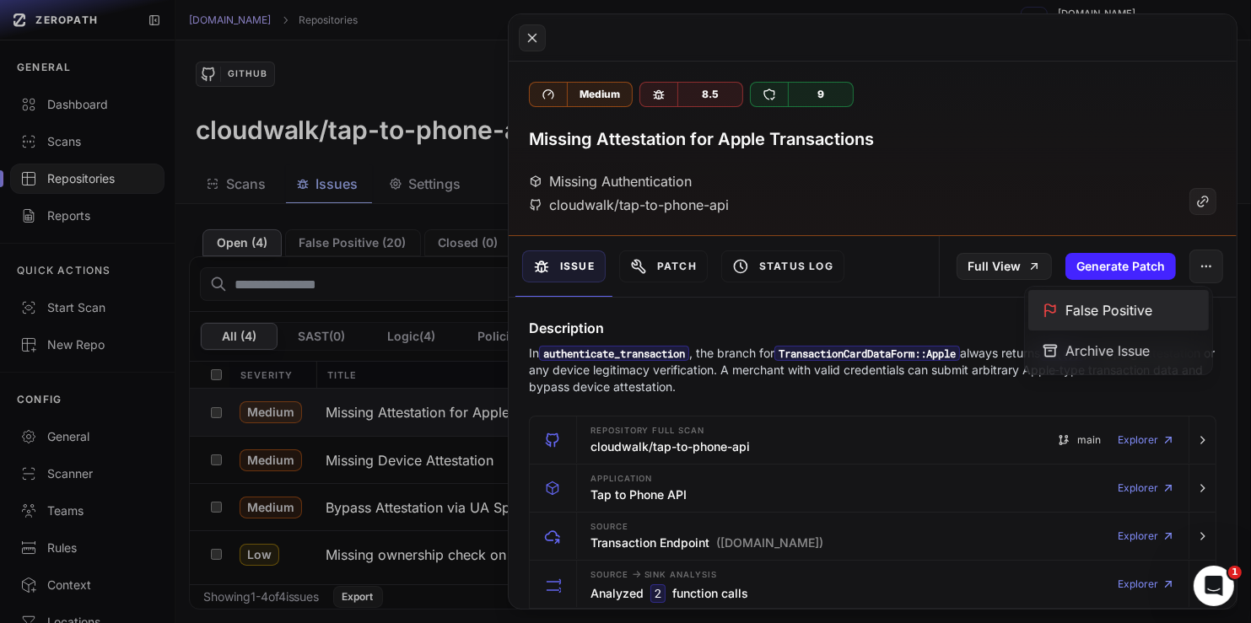
click at [1114, 307] on div "False Positive" at bounding box center [1118, 310] width 181 height 40
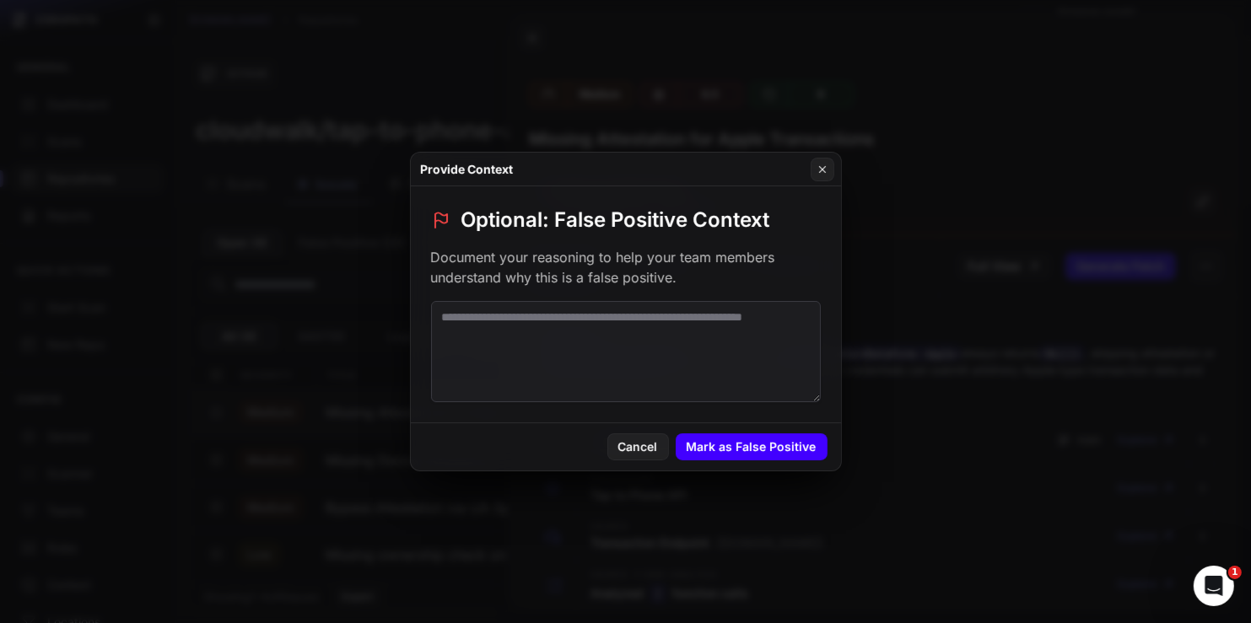
click at [789, 456] on button "Mark as False Positive" at bounding box center [752, 447] width 152 height 27
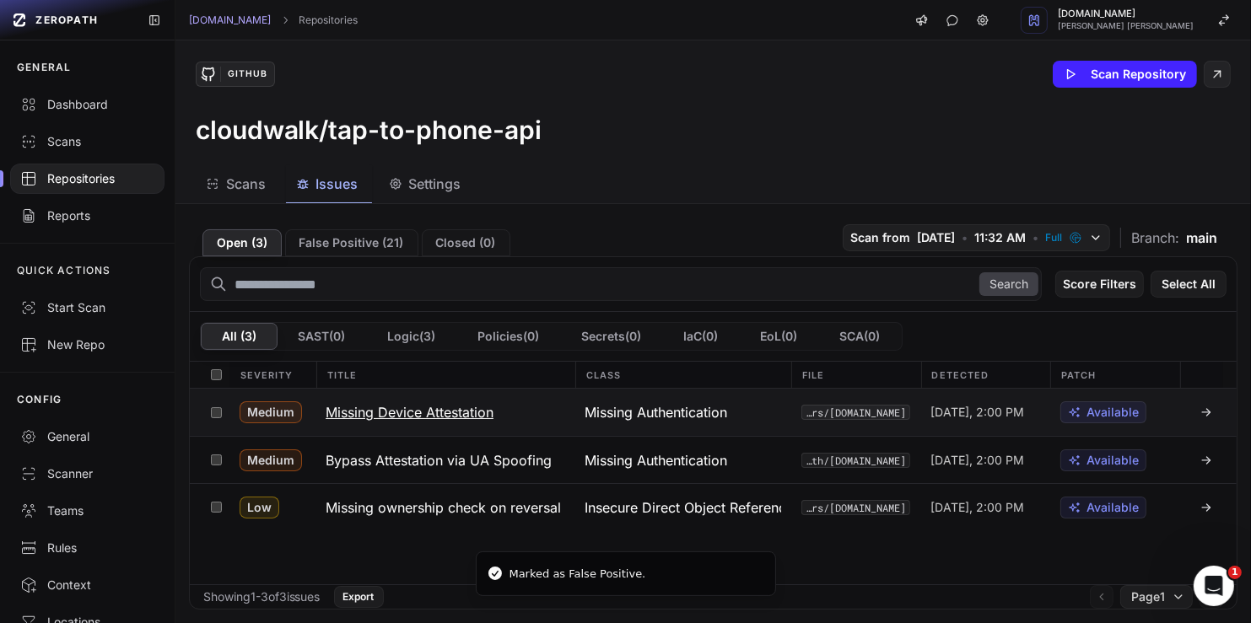
click at [417, 407] on h3 "Missing Device Attestation" at bounding box center [410, 412] width 168 height 20
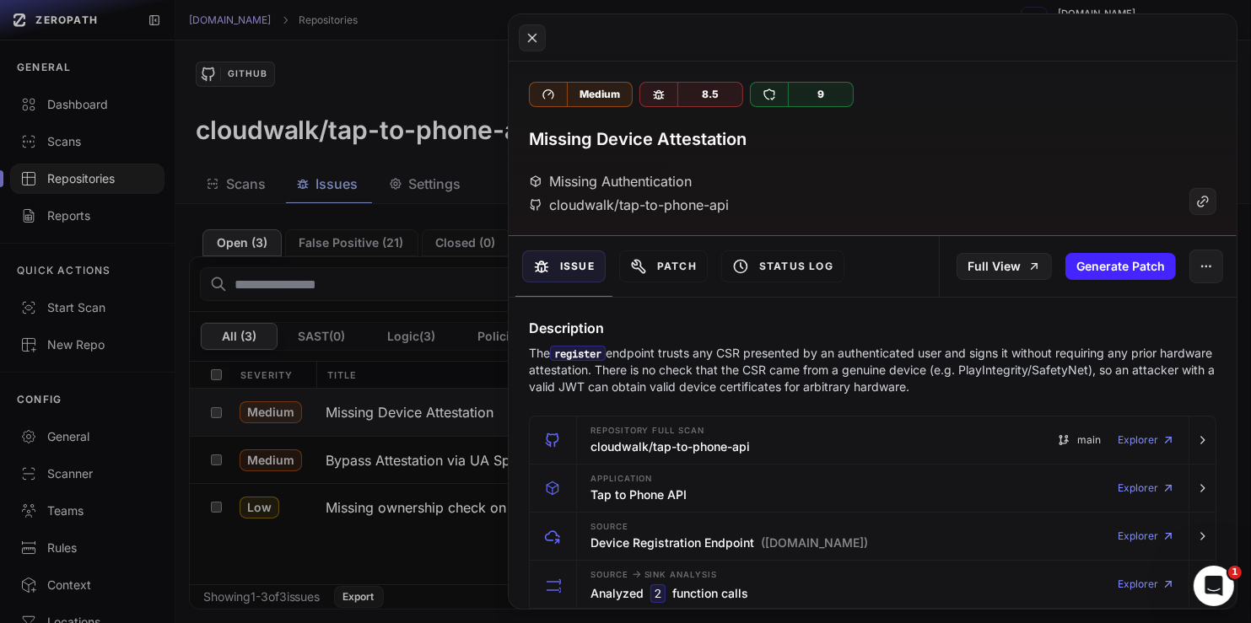
click at [1023, 380] on p "The register endpoint trusts any CSR presented by an authenticated user and sig…" at bounding box center [873, 370] width 688 height 51
click at [739, 353] on p "The register endpoint trusts any CSR presented by an authenticated user and sig…" at bounding box center [873, 370] width 688 height 51
click at [1094, 331] on h4 "Description" at bounding box center [873, 328] width 688 height 20
click at [1200, 267] on icon "button" at bounding box center [1206, 266] width 13 height 13
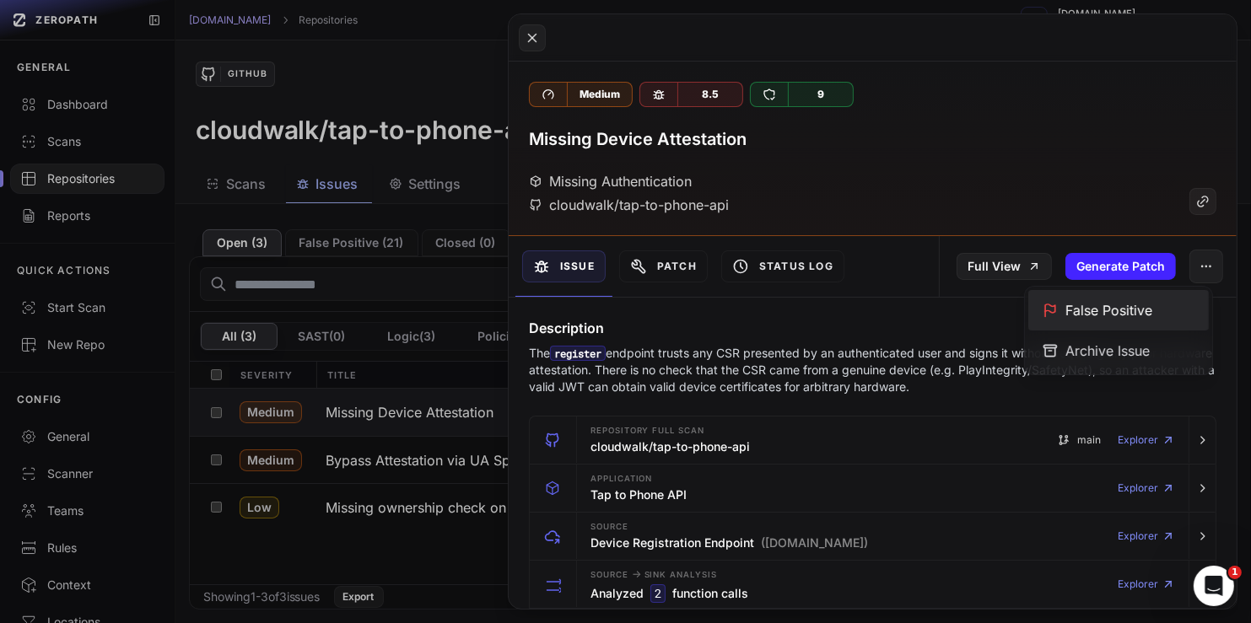
click at [1109, 307] on div "False Positive" at bounding box center [1118, 310] width 181 height 40
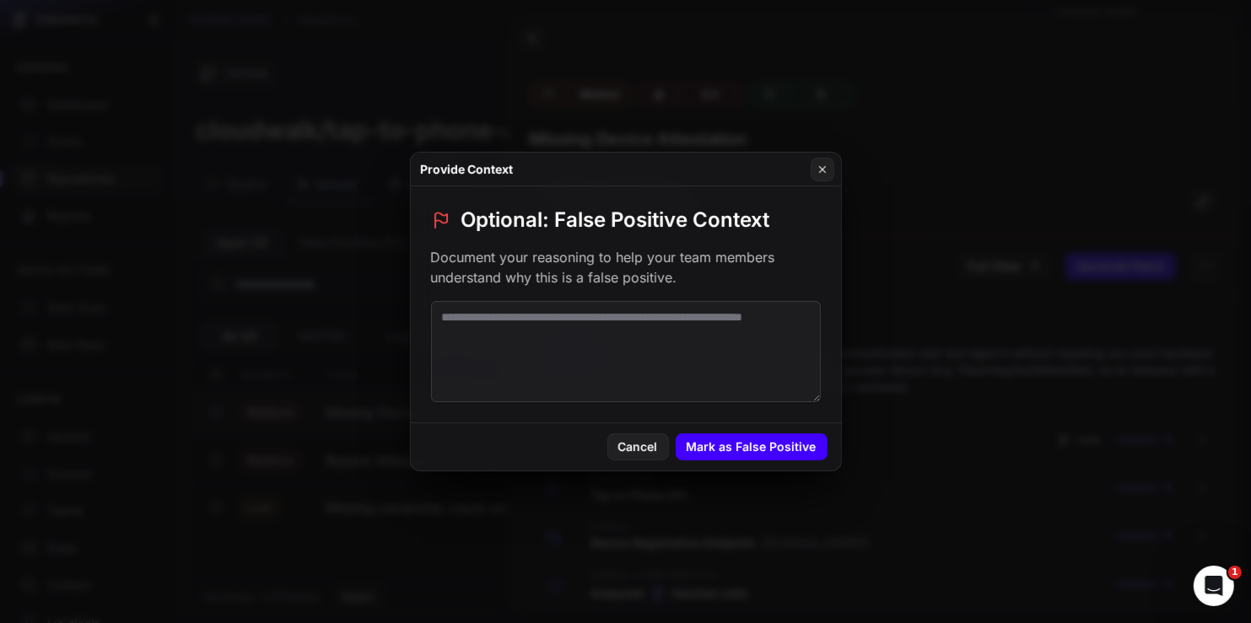
click at [784, 441] on button "Mark as False Positive" at bounding box center [752, 447] width 152 height 27
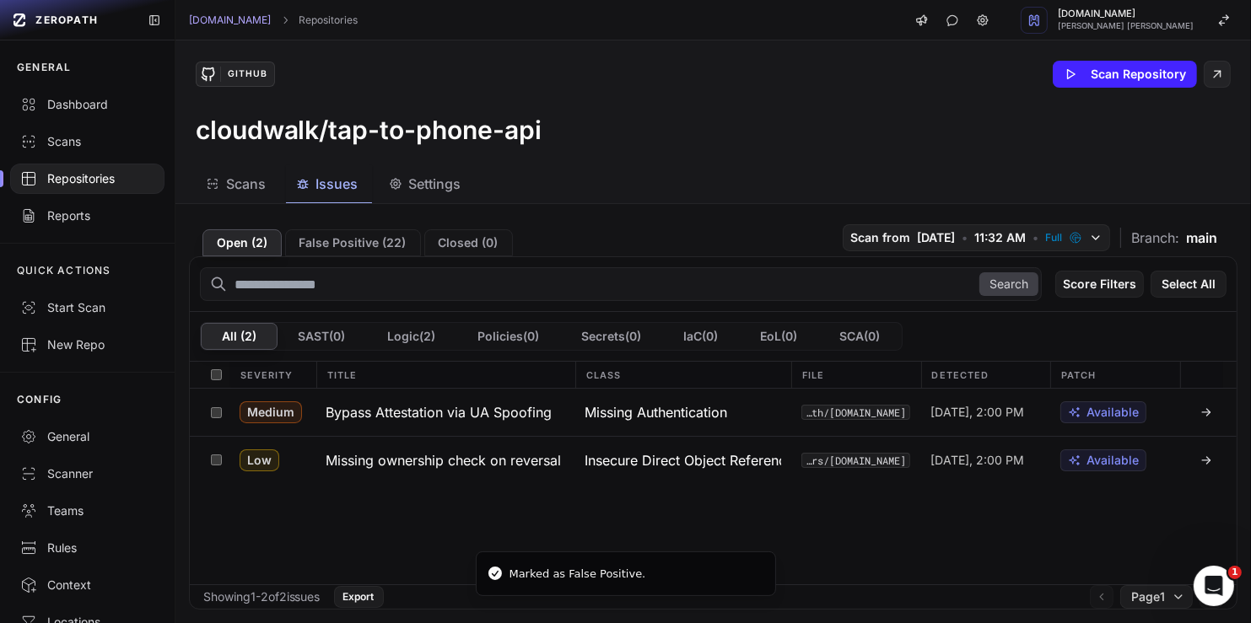
click at [394, 404] on h3 "Bypass Attestation via UA Spoofing" at bounding box center [439, 412] width 226 height 20
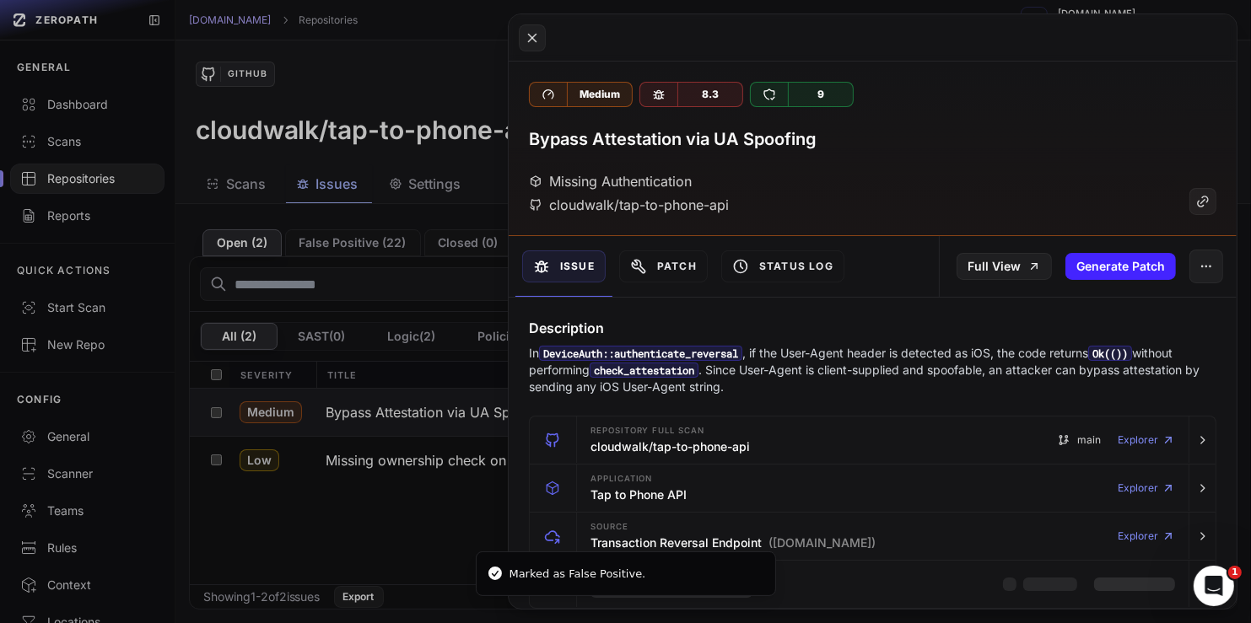
click at [873, 388] on p "In DeviceAuth::authenticate_reversal , if the User-Agent header is detected as …" at bounding box center [873, 370] width 688 height 51
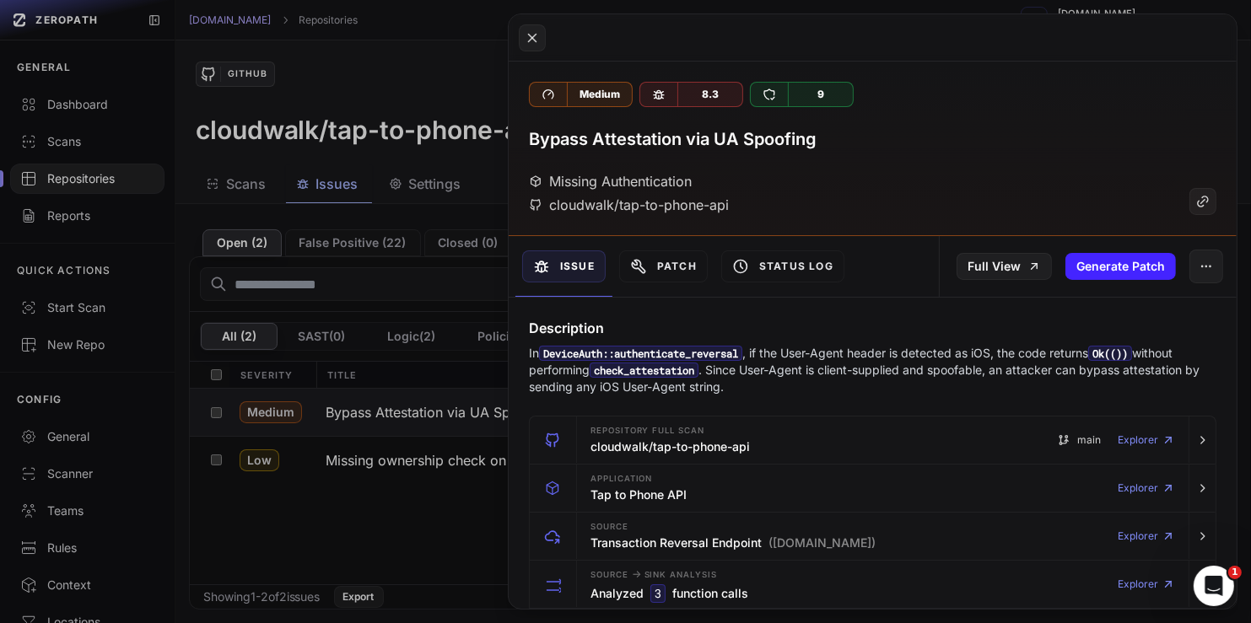
click at [873, 340] on div "Description In [GEOGRAPHIC_DATA]::authenticate_reversal , if the User-Agent hea…" at bounding box center [873, 357] width 728 height 78
click at [725, 372] on p "In DeviceAuth::authenticate_reversal , if the User-Agent header is detected as …" at bounding box center [873, 370] width 688 height 51
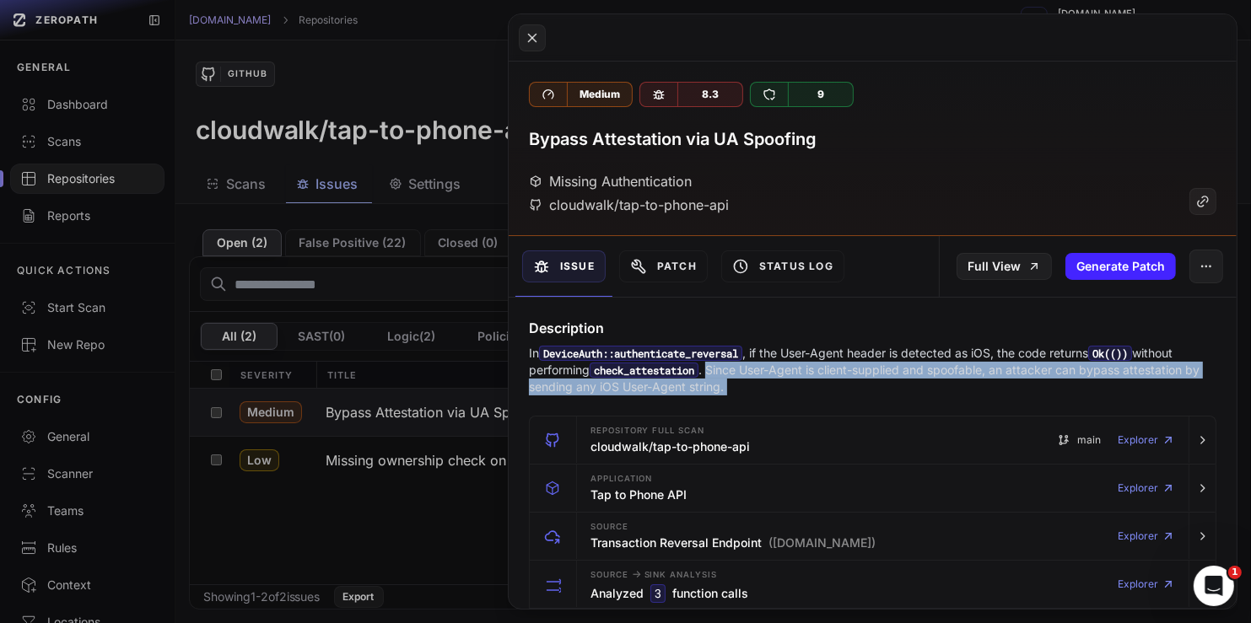
drag, startPoint x: 725, startPoint y: 372, endPoint x: 747, endPoint y: 385, distance: 25.3
click at [747, 385] on p "In DeviceAuth::authenticate_reversal , if the User-Agent header is detected as …" at bounding box center [873, 370] width 688 height 51
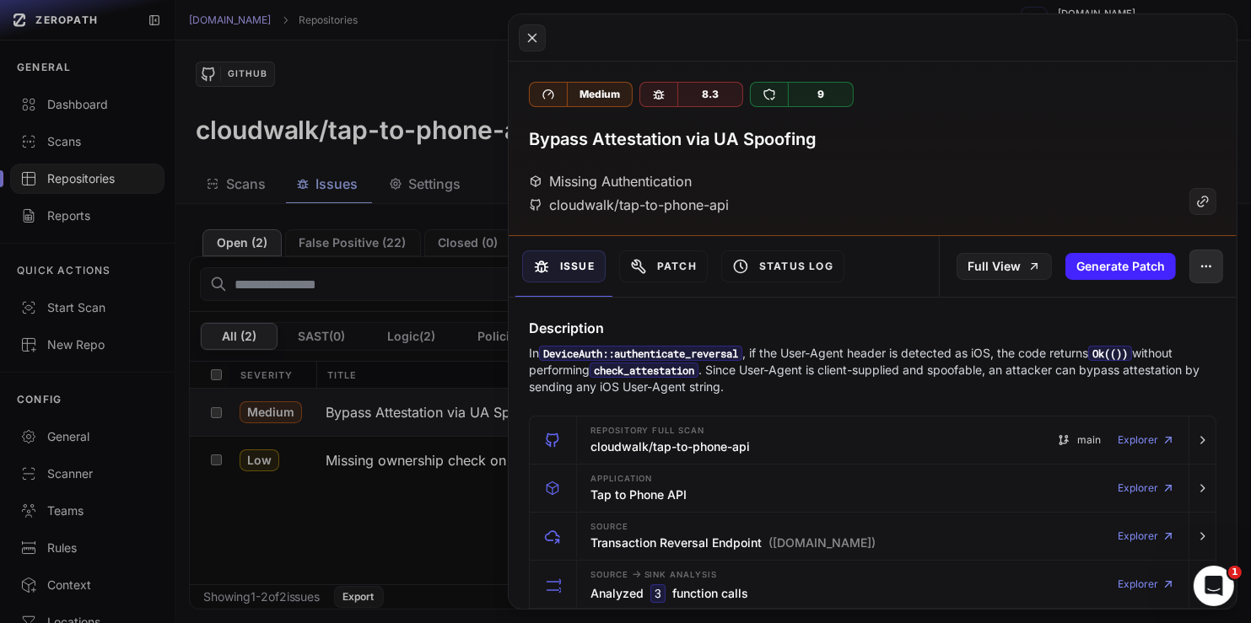
click at [1202, 270] on icon "button" at bounding box center [1206, 266] width 13 height 13
click at [900, 365] on p "In DeviceAuth::authenticate_reversal , if the User-Agent header is detected as …" at bounding box center [873, 370] width 688 height 51
click at [806, 388] on p "In DeviceAuth::authenticate_reversal , if the User-Agent header is detected as …" at bounding box center [873, 370] width 688 height 51
click at [1189, 266] on button "button" at bounding box center [1206, 267] width 34 height 34
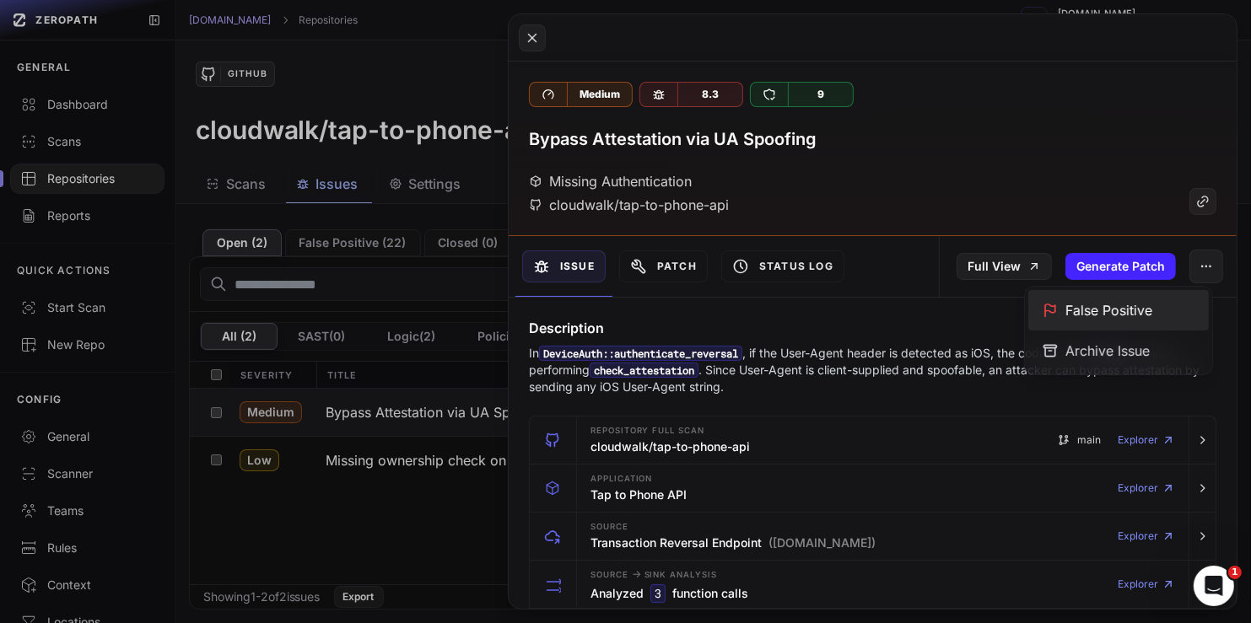
click at [1112, 301] on div "False Positive" at bounding box center [1118, 310] width 181 height 40
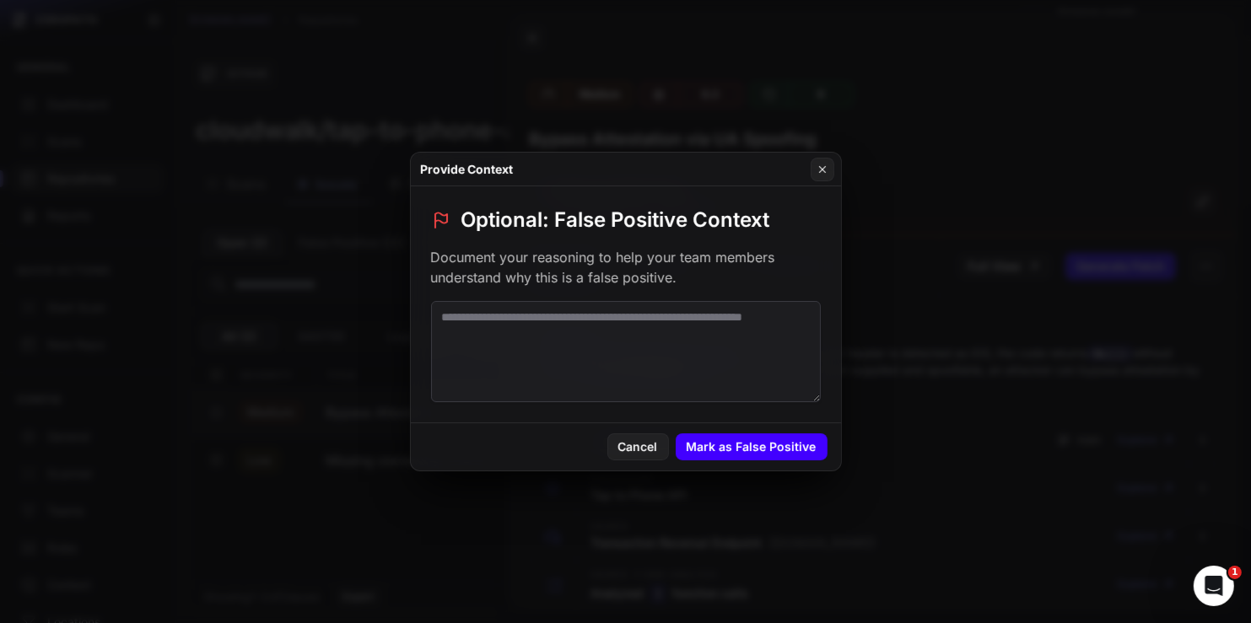
click at [785, 440] on button "Mark as False Positive" at bounding box center [752, 447] width 152 height 27
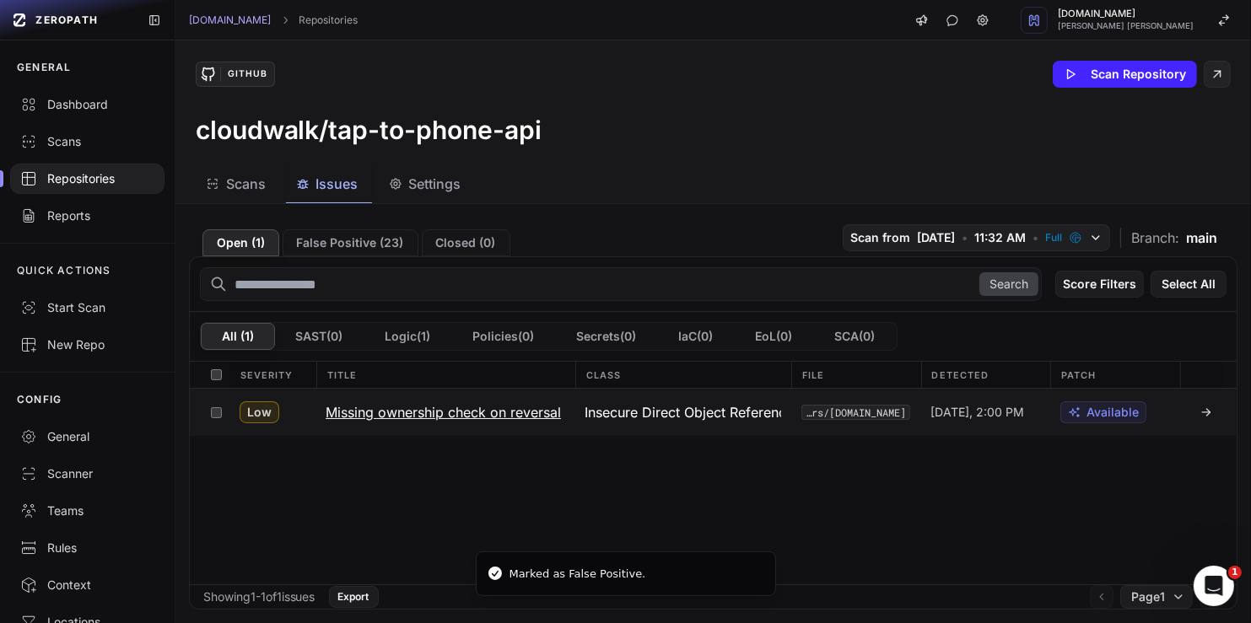
click at [425, 407] on h3 "Missing ownership check on reversal" at bounding box center [443, 412] width 235 height 20
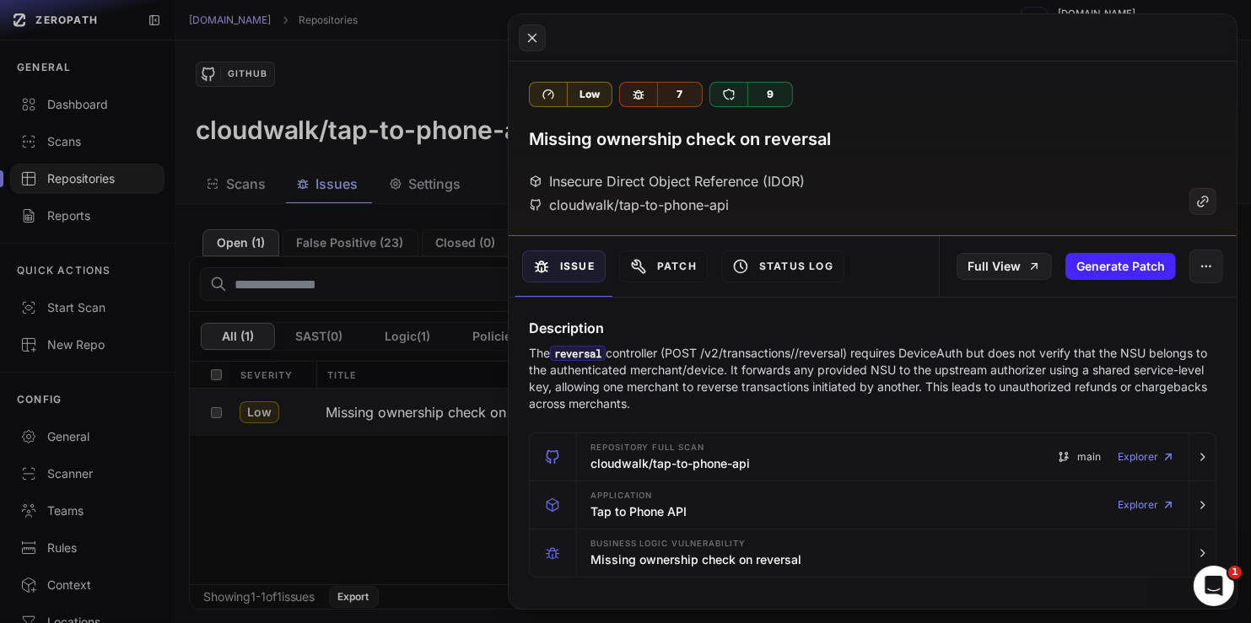
click at [1141, 353] on p "The reversal controller (POST /v2/transactions//reversal) requires DeviceAuth b…" at bounding box center [873, 378] width 688 height 67
click at [697, 375] on p "The reversal controller (POST /v2/transactions//reversal) requires DeviceAuth b…" at bounding box center [873, 378] width 688 height 67
click at [1205, 270] on button "button" at bounding box center [1206, 267] width 34 height 34
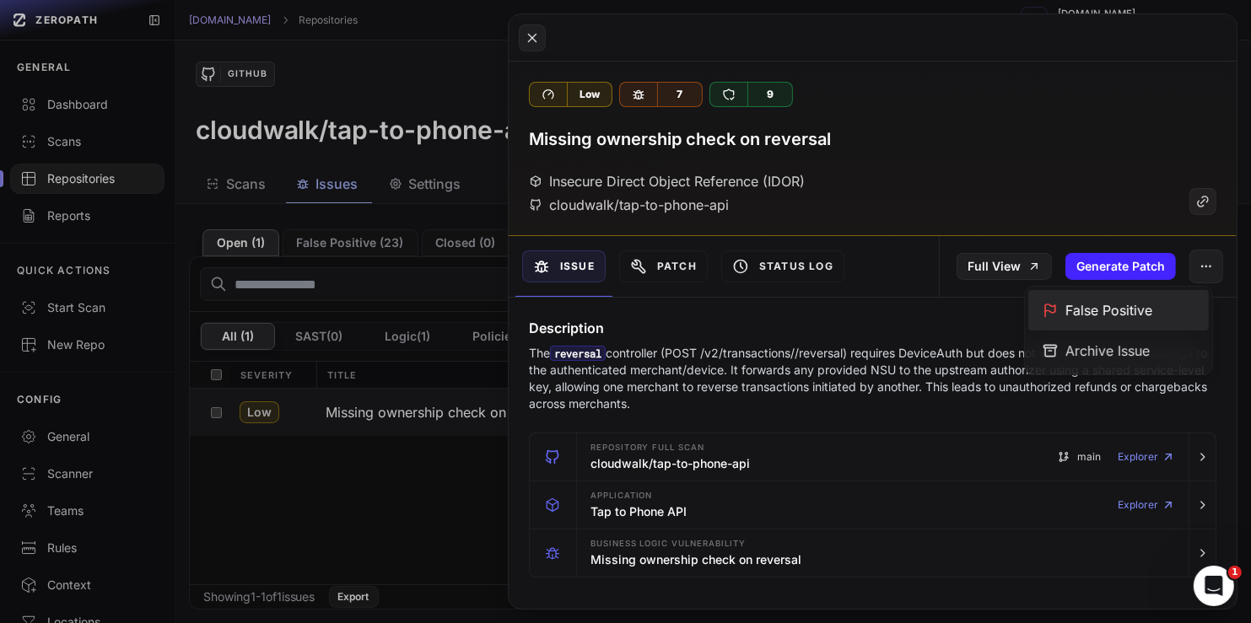
click at [1096, 314] on div "False Positive" at bounding box center [1118, 310] width 181 height 40
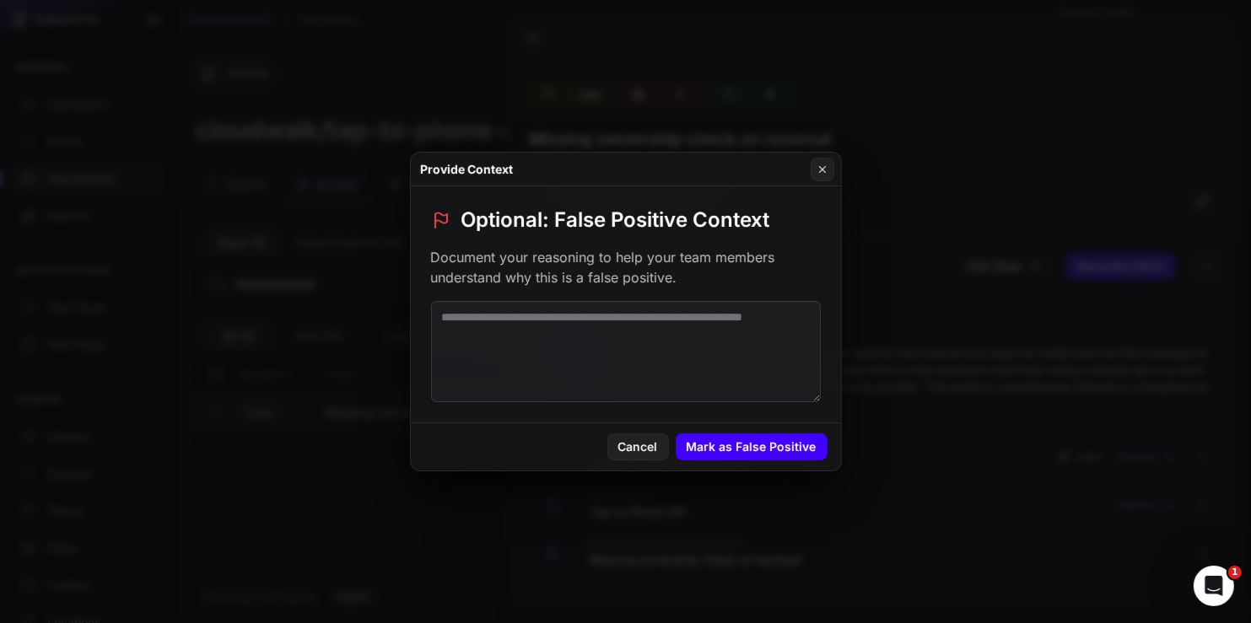
click at [717, 442] on button "Mark as False Positive" at bounding box center [752, 447] width 152 height 27
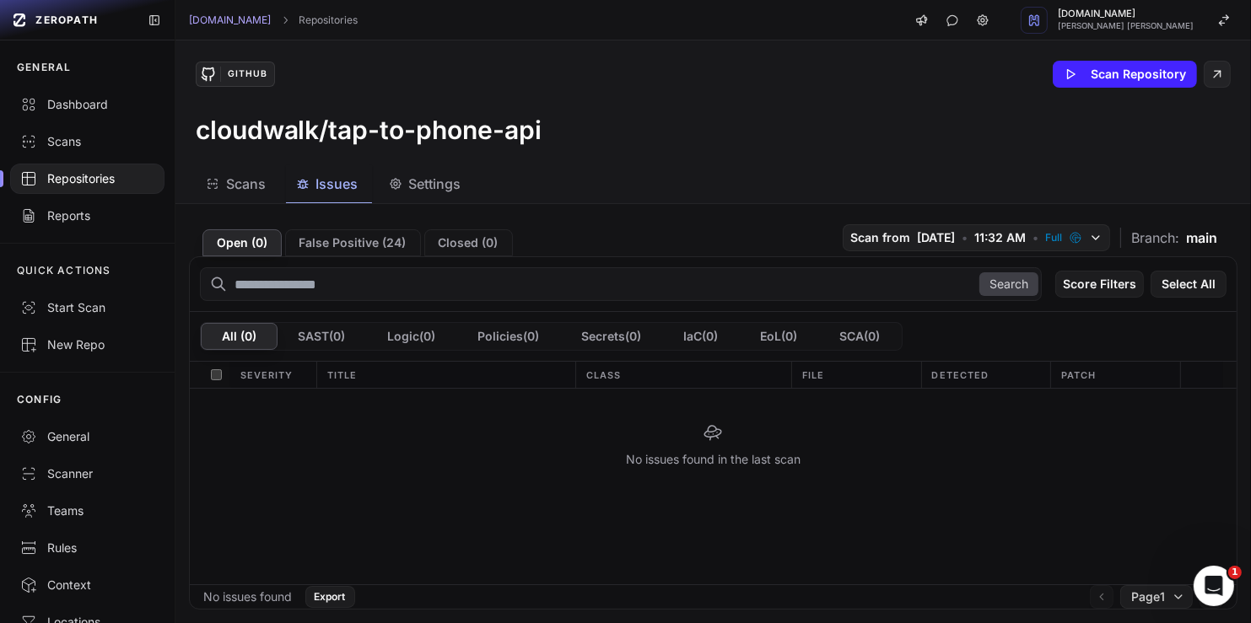
click at [111, 179] on div "Repositories" at bounding box center [87, 178] width 134 height 17
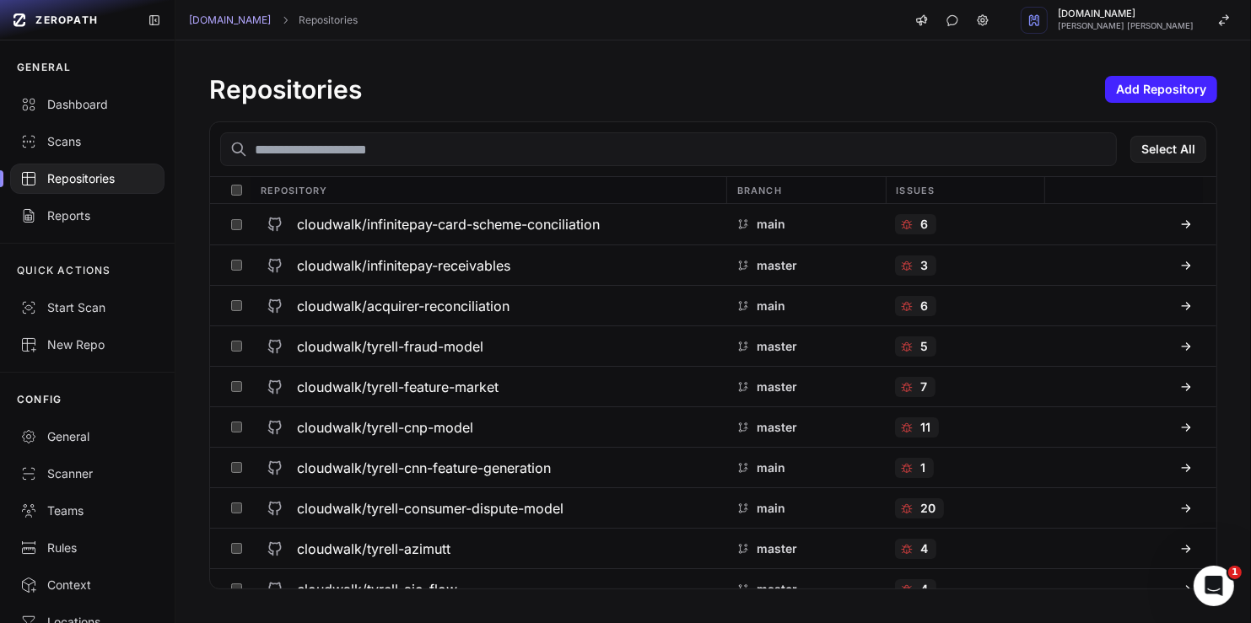
click at [457, 145] on input "text" at bounding box center [668, 149] width 897 height 34
